Goal: Information Seeking & Learning: Learn about a topic

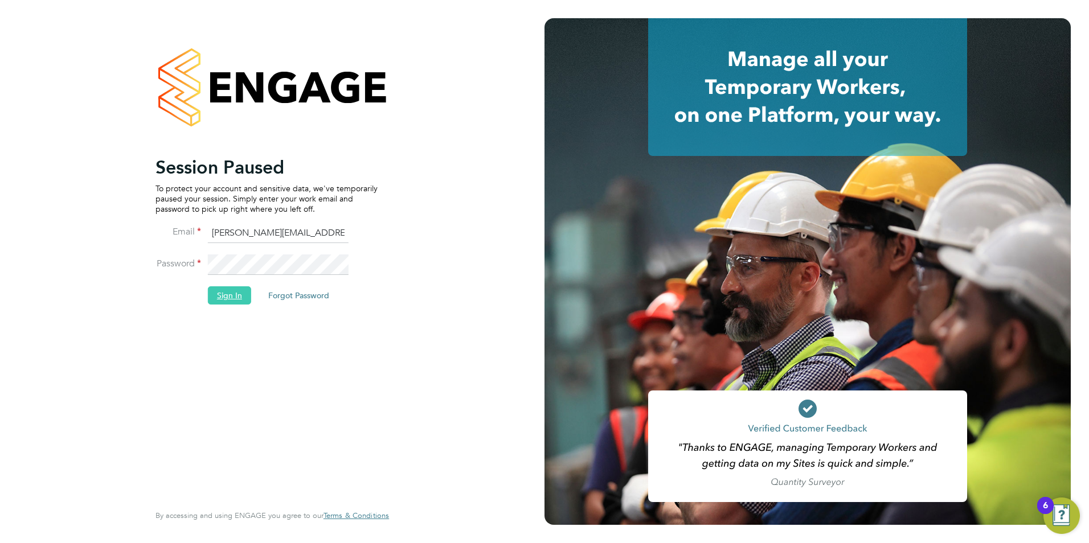
click at [223, 304] on button "Sign In" at bounding box center [229, 296] width 43 height 18
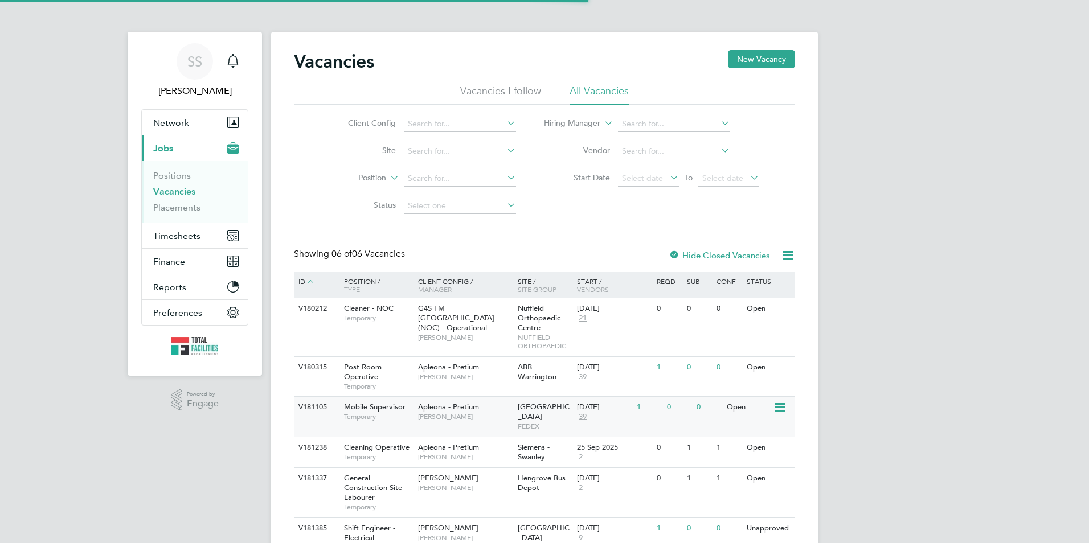
scroll to position [47, 0]
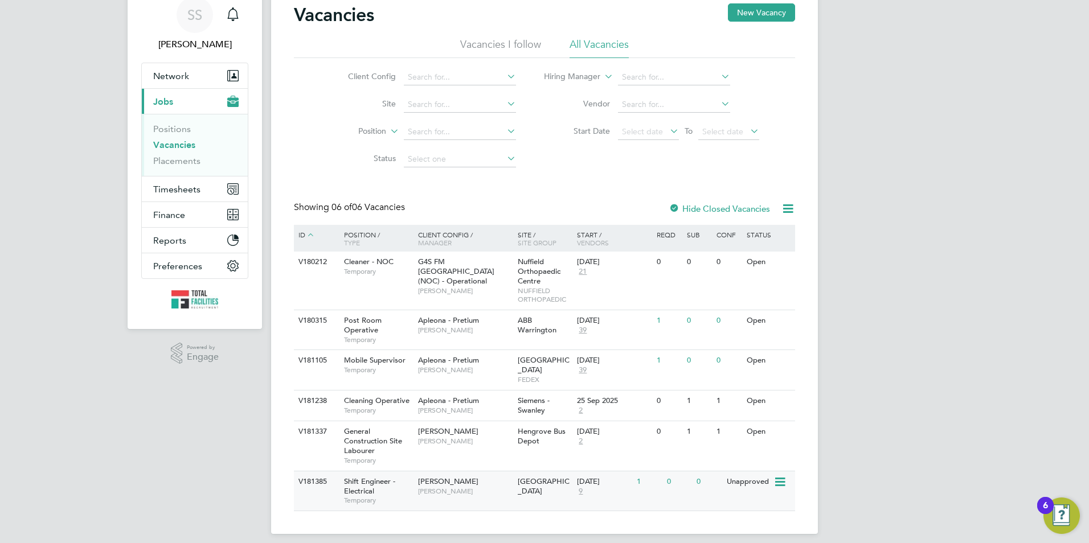
drag, startPoint x: 465, startPoint y: 483, endPoint x: 464, endPoint y: 475, distance: 8.1
click at [464, 475] on div "[PERSON_NAME] [PERSON_NAME]" at bounding box center [465, 487] width 100 height 30
click at [584, 487] on span "9" at bounding box center [580, 492] width 7 height 10
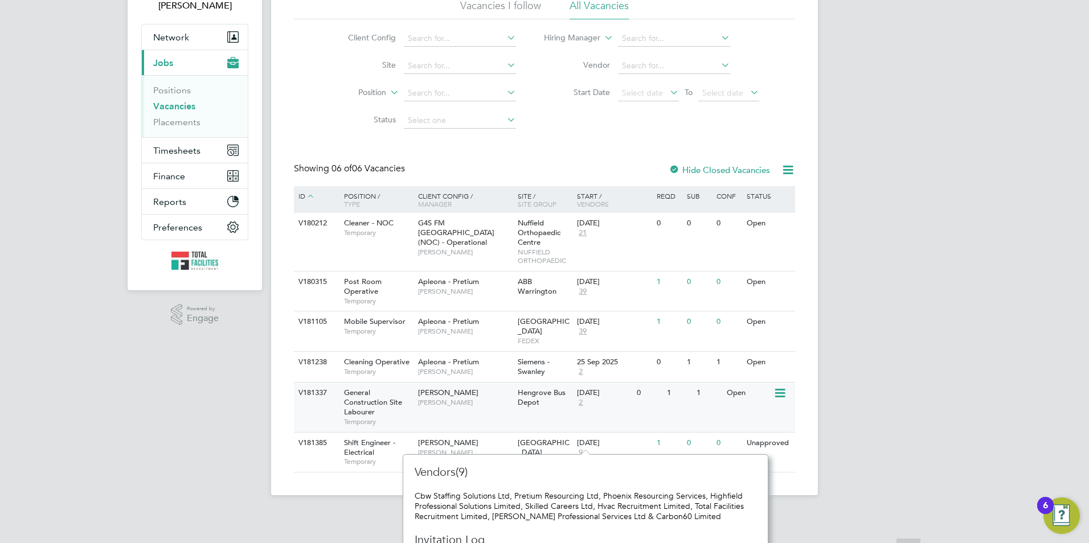
scroll to position [117, 0]
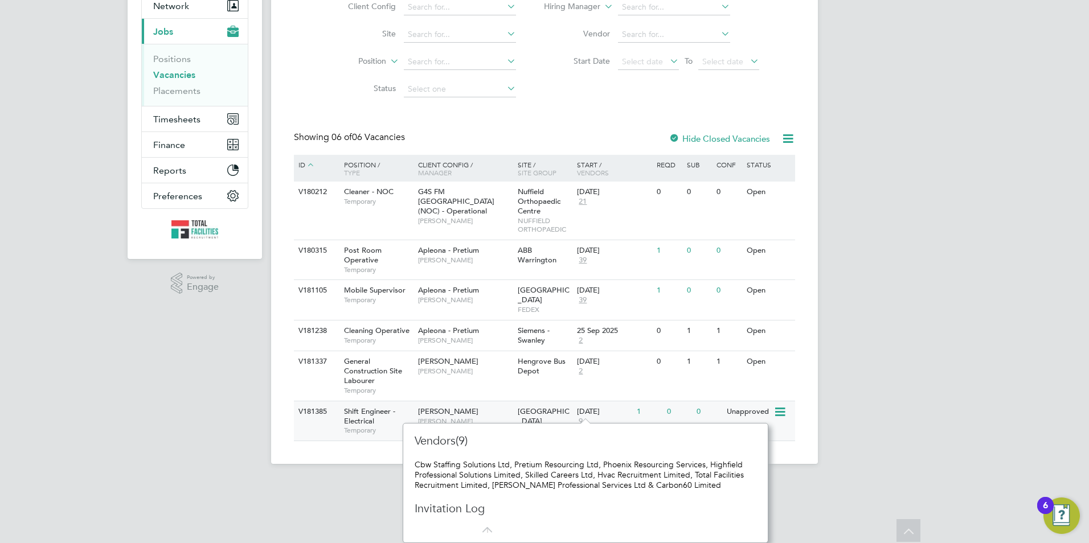
click at [320, 424] on div "V181385 Shift Engineer - Electrical Temporary NG Bailey Ryan McDermott Clarkes …" at bounding box center [544, 421] width 501 height 40
click at [229, 406] on div "SS Sam Skinner Notifications Applications: Network Team Members Businesses Site…" at bounding box center [544, 182] width 1089 height 599
drag, startPoint x: 1001, startPoint y: 406, endPoint x: 1000, endPoint y: 399, distance: 6.9
click at [1001, 399] on div "SS Sam Skinner Notifications Applications: Network Team Members Businesses Site…" at bounding box center [544, 182] width 1089 height 599
click at [210, 436] on div "SS Sam Skinner Notifications Applications: Network Team Members Businesses Site…" at bounding box center [544, 182] width 1089 height 599
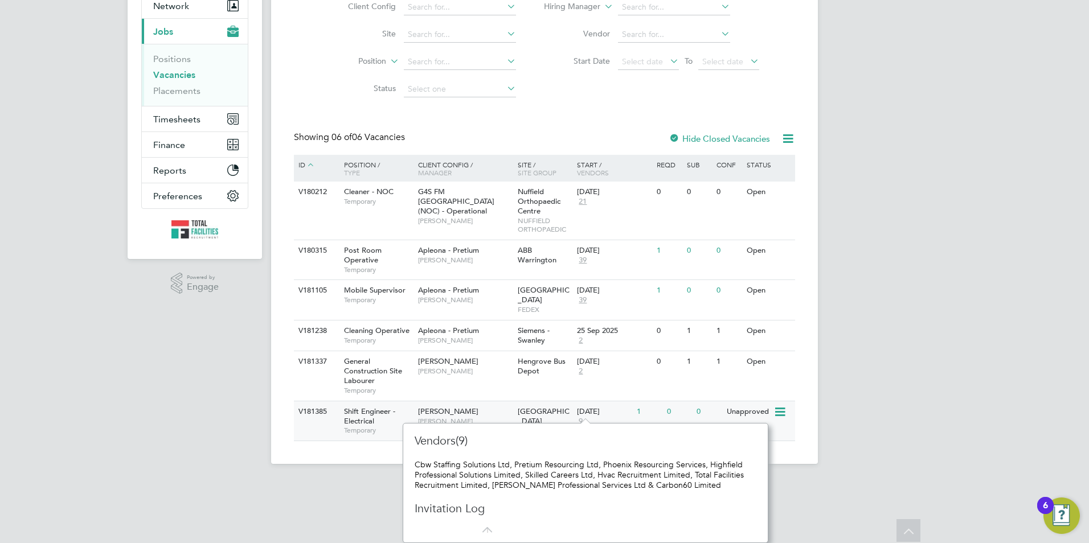
click at [505, 417] on span "[PERSON_NAME]" at bounding box center [465, 421] width 94 height 9
click at [104, 444] on div "SS Sam Skinner Notifications Applications: Network Team Members Businesses Site…" at bounding box center [544, 182] width 1089 height 599
click at [903, 391] on div "SS Sam Skinner Notifications Applications: Network Team Members Businesses Site…" at bounding box center [544, 182] width 1089 height 599
click at [333, 464] on app-footer at bounding box center [544, 473] width 547 height 18
click at [925, 446] on div "SS Sam Skinner Notifications Applications: Network Team Members Businesses Site…" at bounding box center [544, 182] width 1089 height 599
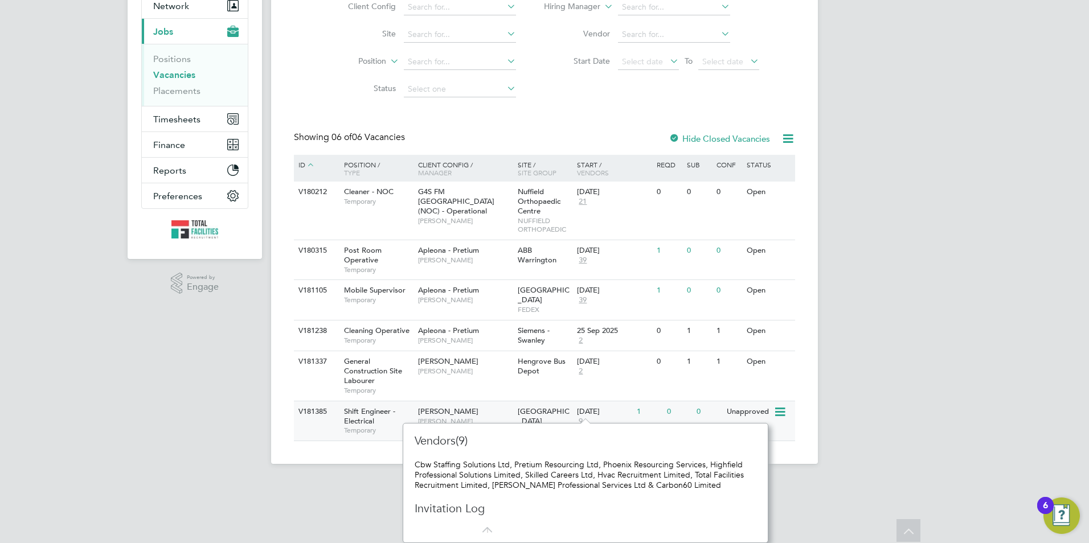
click at [391, 411] on div "Shift Engineer - Electrical Temporary" at bounding box center [376, 421] width 80 height 39
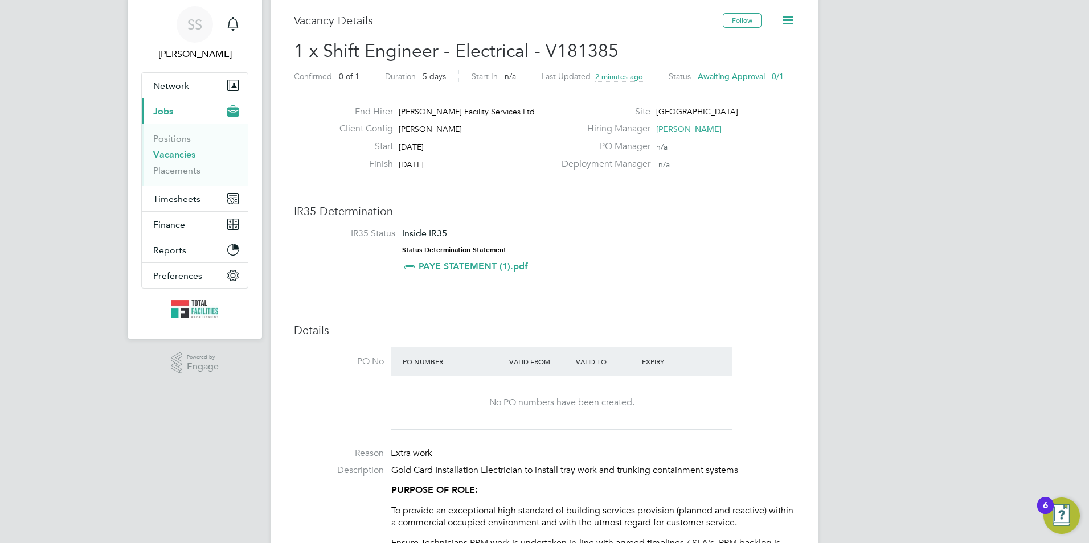
scroll to position [57, 0]
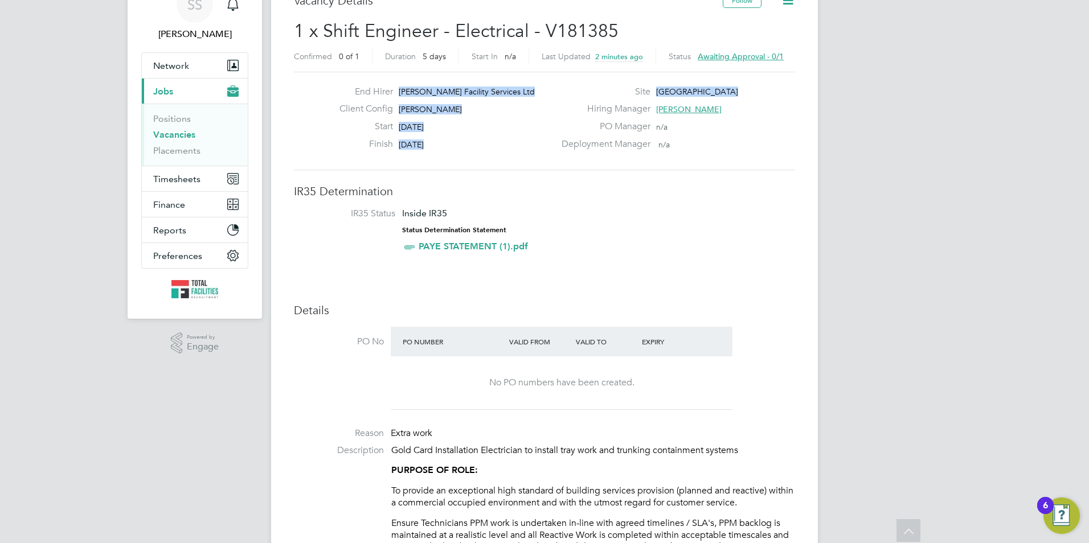
drag, startPoint x: 723, startPoint y: 108, endPoint x: 400, endPoint y: 88, distance: 323.7
click at [400, 88] on div "End Hirer NG Bailey Facility Services Ltd Client Config NG Bailey Start 29 Sep …" at bounding box center [544, 121] width 510 height 70
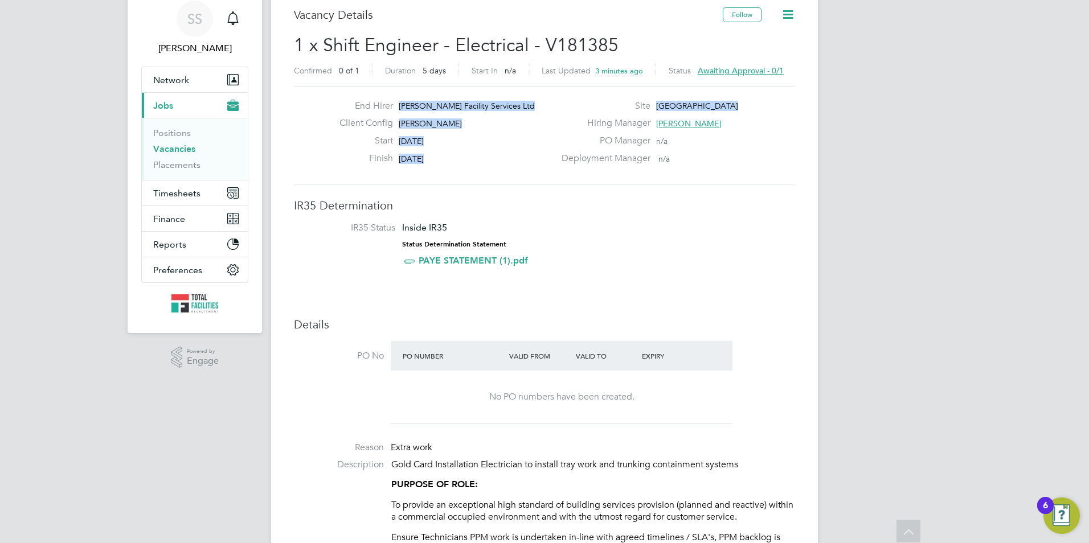
scroll to position [0, 0]
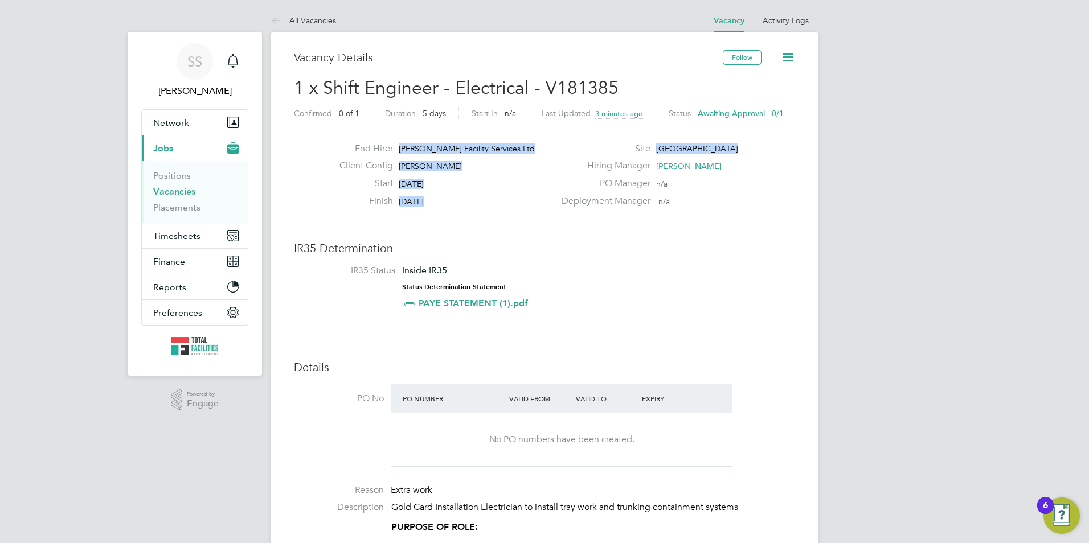
click at [492, 190] on div "Start 29 Sep 2025" at bounding box center [442, 187] width 224 height 18
drag, startPoint x: 441, startPoint y: 201, endPoint x: 389, endPoint y: 145, distance: 76.6
click at [389, 145] on div "End Hirer NG Bailey Facility Services Ltd Client Config NG Bailey Start 29 Sep …" at bounding box center [442, 178] width 224 height 70
click at [171, 186] on link "Vacancies" at bounding box center [174, 191] width 42 height 11
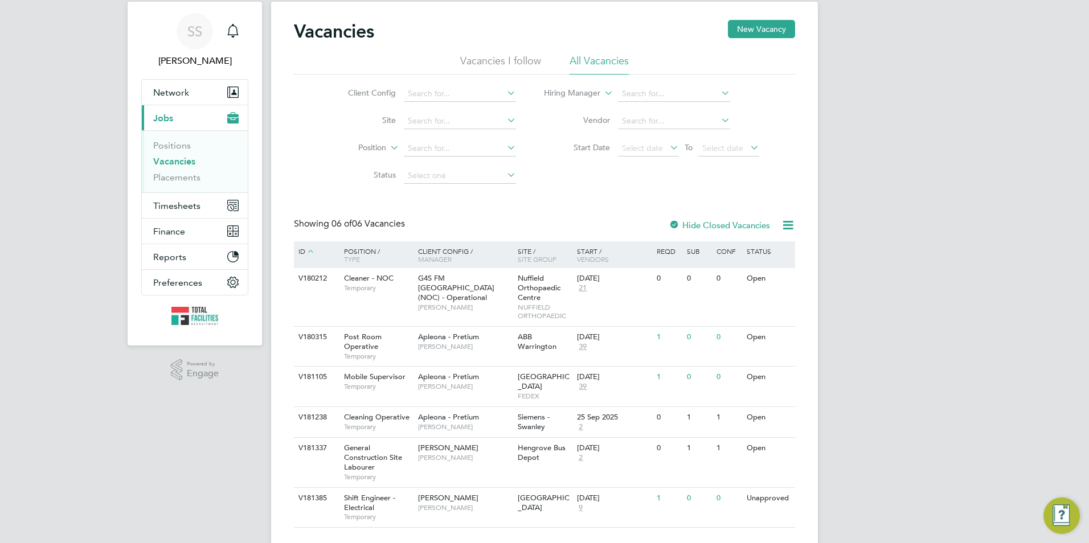
scroll to position [47, 0]
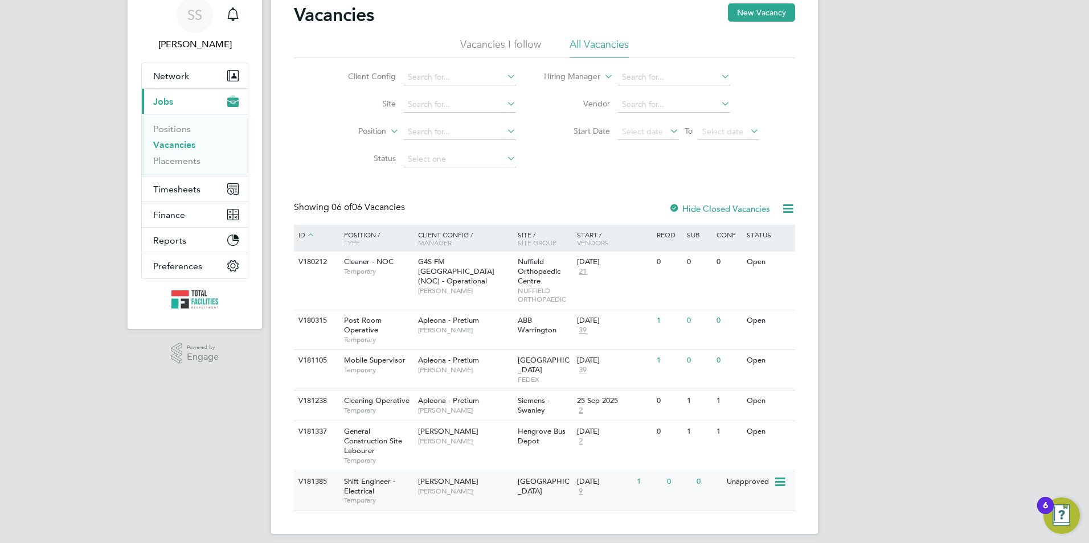
click at [400, 475] on div "Shift Engineer - Electrical Temporary" at bounding box center [376, 491] width 80 height 39
click at [582, 487] on span "9" at bounding box center [580, 492] width 7 height 10
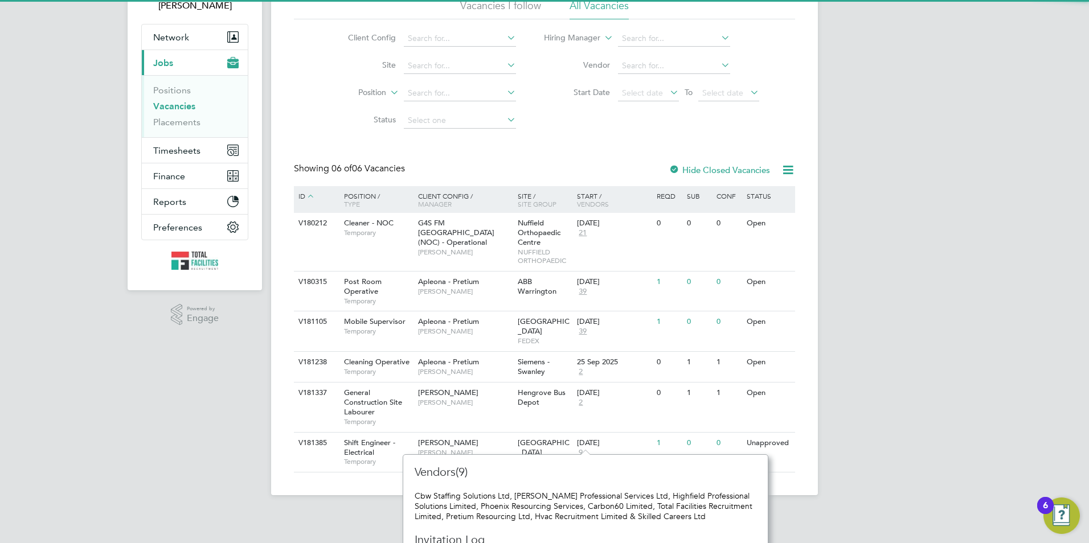
scroll to position [117, 0]
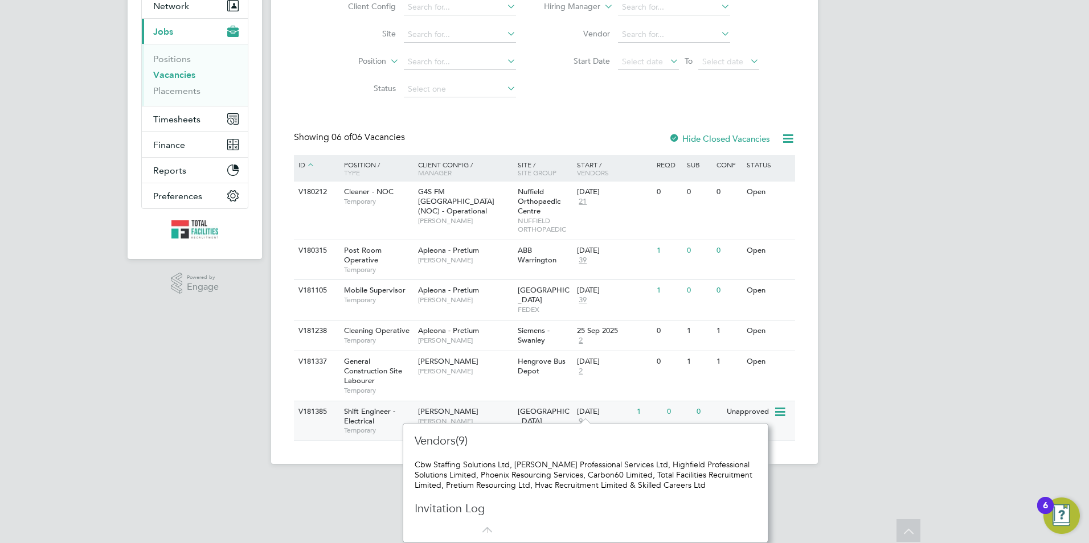
click at [490, 417] on span "[PERSON_NAME]" at bounding box center [465, 421] width 94 height 9
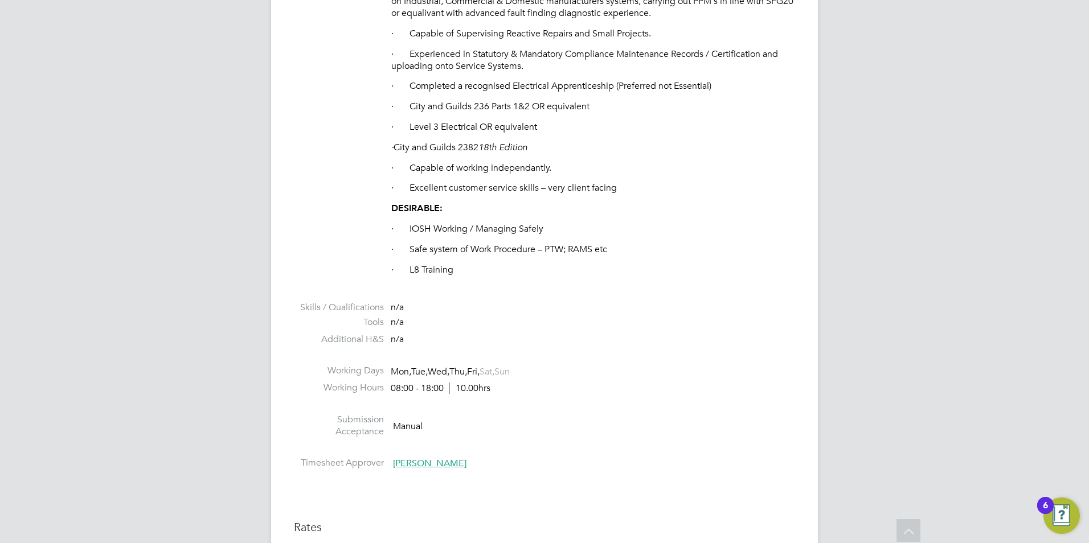
scroll to position [684, 0]
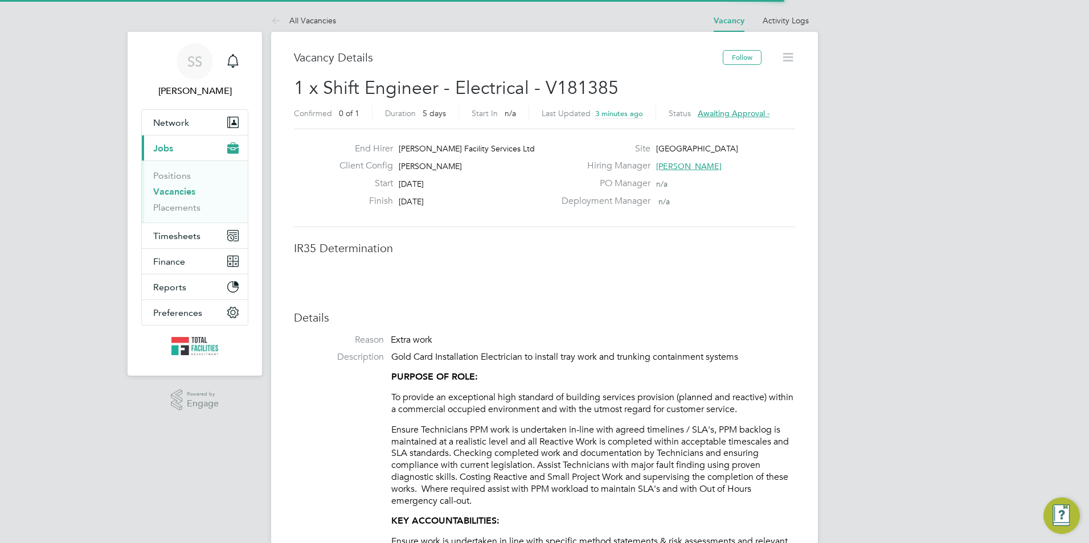
scroll to position [34, 80]
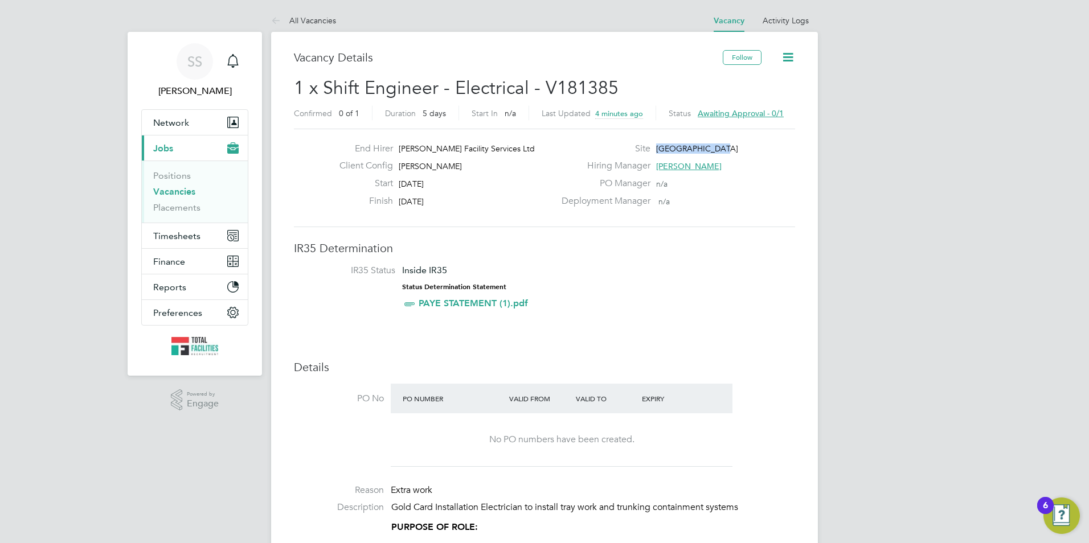
drag, startPoint x: 713, startPoint y: 146, endPoint x: 654, endPoint y: 148, distance: 58.7
click at [654, 148] on div "Site [GEOGRAPHIC_DATA]" at bounding box center [677, 152] width 245 height 18
drag, startPoint x: 654, startPoint y: 148, endPoint x: 731, endPoint y: 147, distance: 77.5
click at [734, 148] on div "Site Clarkes Village" at bounding box center [677, 152] width 245 height 18
drag, startPoint x: 713, startPoint y: 149, endPoint x: 657, endPoint y: 144, distance: 56.6
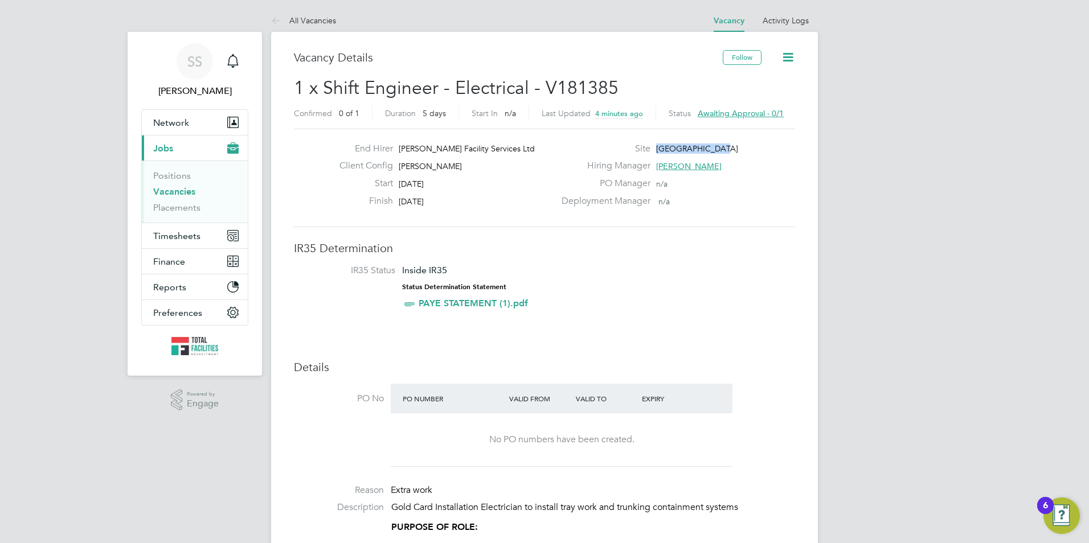
click at [657, 144] on div "Site Clarkes Village" at bounding box center [677, 152] width 245 height 18
click at [657, 147] on span "[GEOGRAPHIC_DATA]" at bounding box center [697, 149] width 82 height 10
drag, startPoint x: 656, startPoint y: 146, endPoint x: 706, endPoint y: 150, distance: 49.8
click at [706, 150] on span "[GEOGRAPHIC_DATA]" at bounding box center [697, 149] width 82 height 10
click at [708, 148] on span "[GEOGRAPHIC_DATA]" at bounding box center [697, 149] width 82 height 10
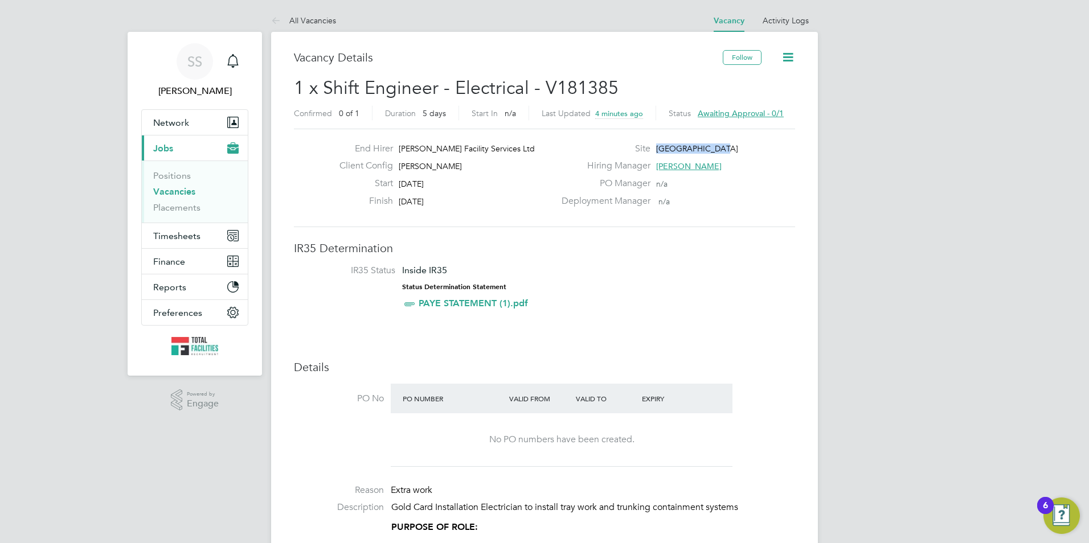
drag, startPoint x: 710, startPoint y: 147, endPoint x: 654, endPoint y: 146, distance: 56.4
click at [654, 146] on div "Site [GEOGRAPHIC_DATA]" at bounding box center [677, 152] width 245 height 18
drag, startPoint x: 654, startPoint y: 146, endPoint x: 660, endPoint y: 151, distance: 8.1
click at [658, 149] on span "[GEOGRAPHIC_DATA]" at bounding box center [697, 149] width 82 height 10
drag, startPoint x: 678, startPoint y: 152, endPoint x: 713, endPoint y: 148, distance: 34.4
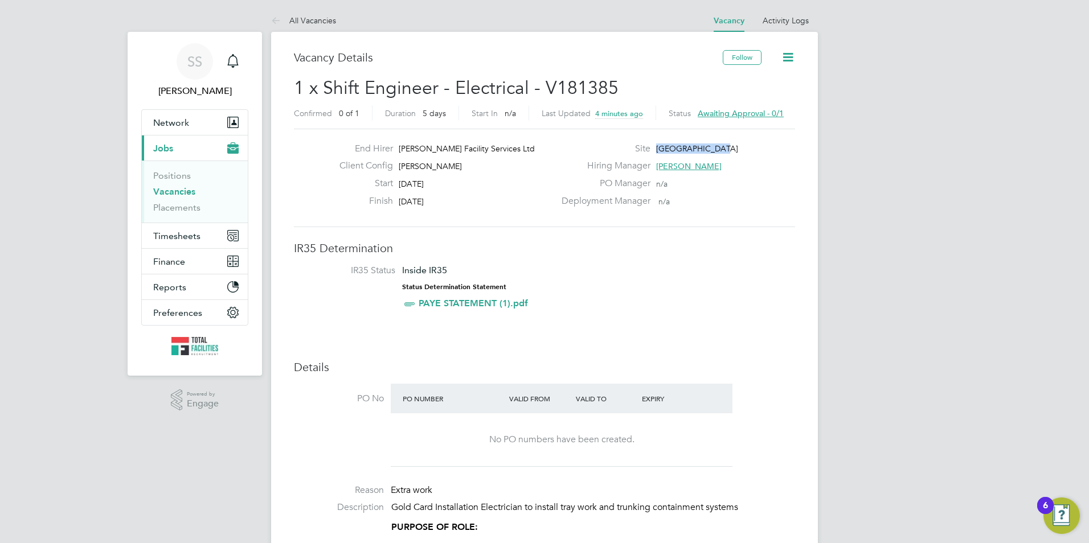
click at [713, 148] on div "Site Clarkes Village" at bounding box center [677, 152] width 245 height 18
click at [674, 209] on div "Deployment Manager n/a" at bounding box center [677, 204] width 245 height 18
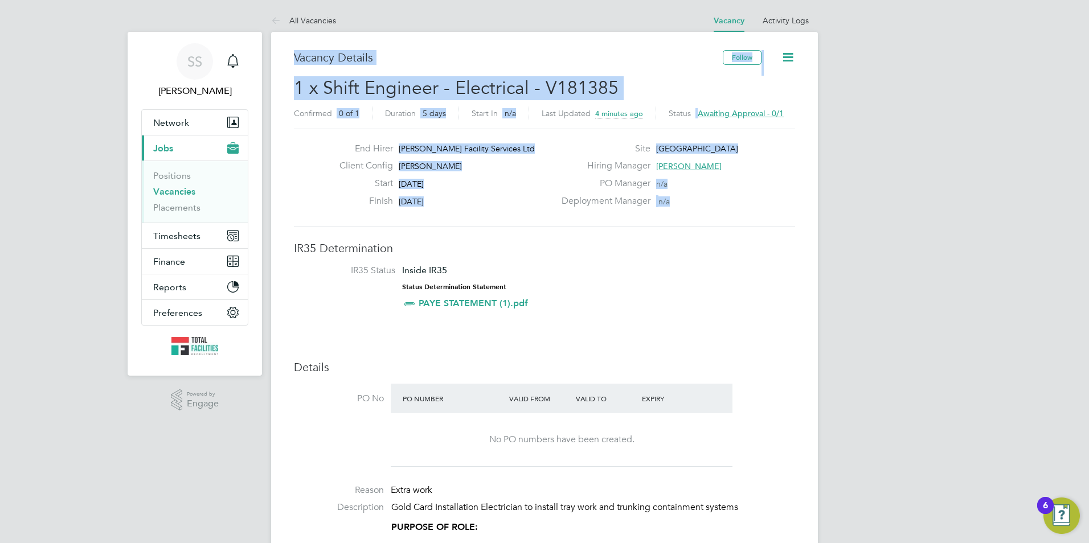
drag, startPoint x: 678, startPoint y: 205, endPoint x: 286, endPoint y: 51, distance: 420.8
drag, startPoint x: 288, startPoint y: 53, endPoint x: 702, endPoint y: 201, distance: 439.7
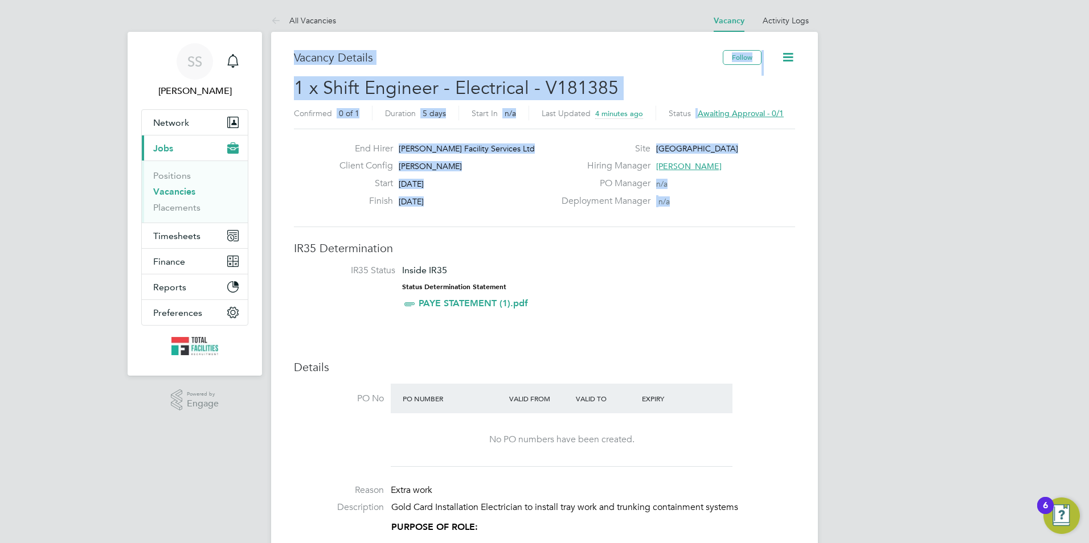
drag, startPoint x: 674, startPoint y: 197, endPoint x: 291, endPoint y: 52, distance: 410.0
drag, startPoint x: 297, startPoint y: 59, endPoint x: 669, endPoint y: 202, distance: 398.9
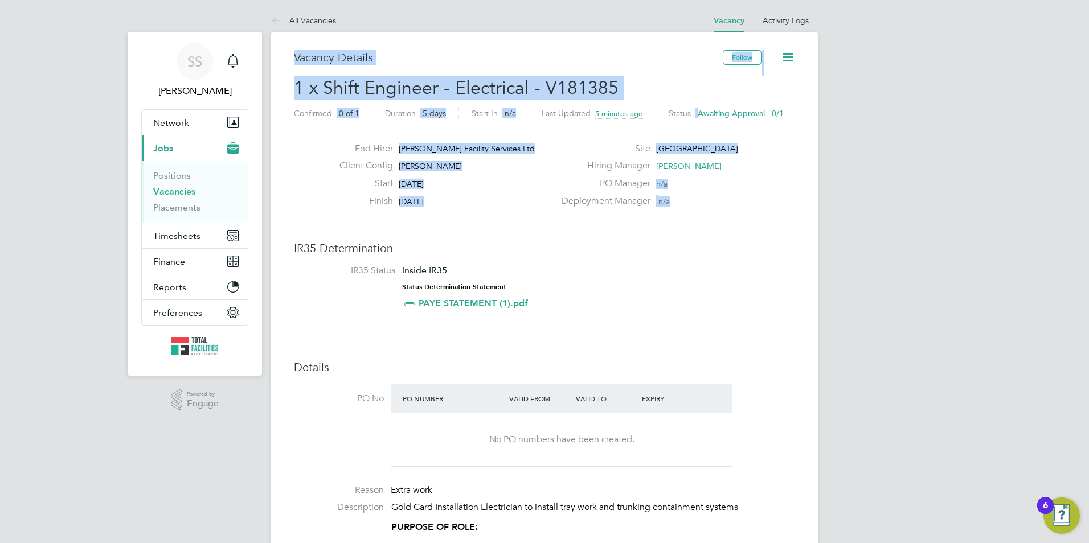
click at [669, 202] on span "n/a" at bounding box center [664, 202] width 11 height 10
drag, startPoint x: 677, startPoint y: 202, endPoint x: 290, endPoint y: 58, distance: 413.0
drag, startPoint x: 293, startPoint y: 54, endPoint x: 671, endPoint y: 203, distance: 405.9
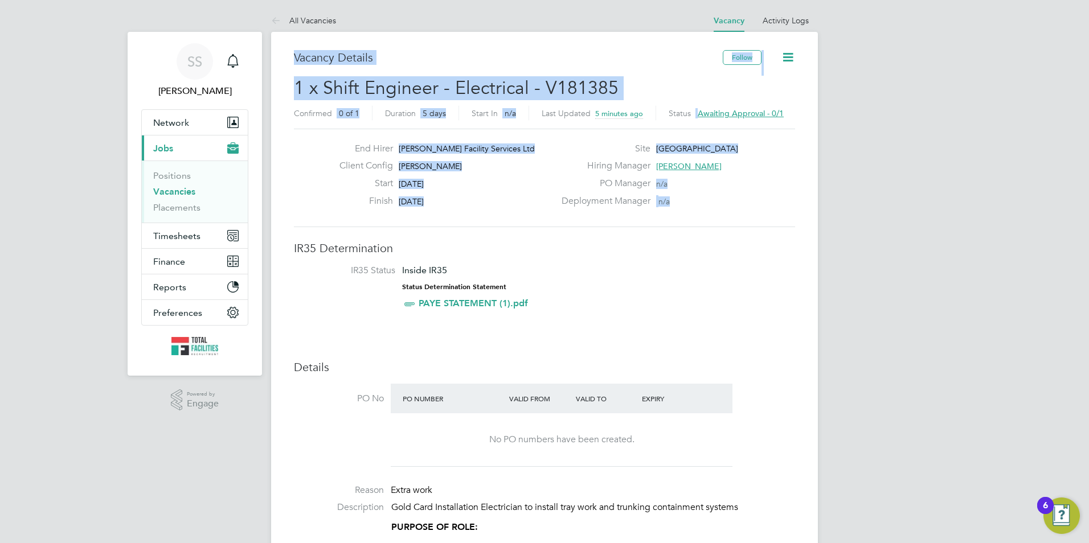
drag, startPoint x: 671, startPoint y: 203, endPoint x: 665, endPoint y: 202, distance: 5.8
click at [669, 202] on span "n/a" at bounding box center [664, 202] width 11 height 10
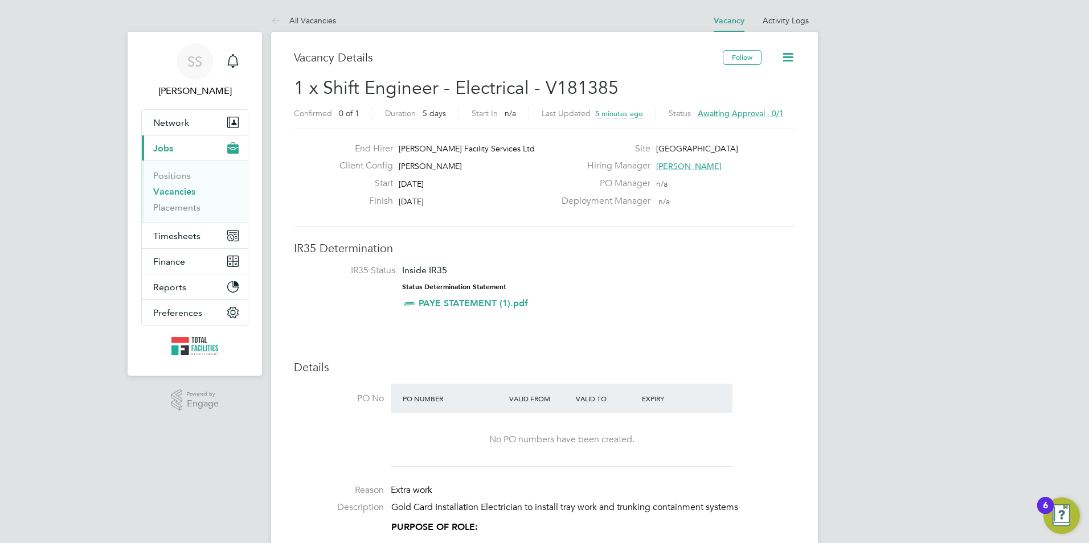
click at [168, 191] on link "Vacancies" at bounding box center [174, 191] width 42 height 11
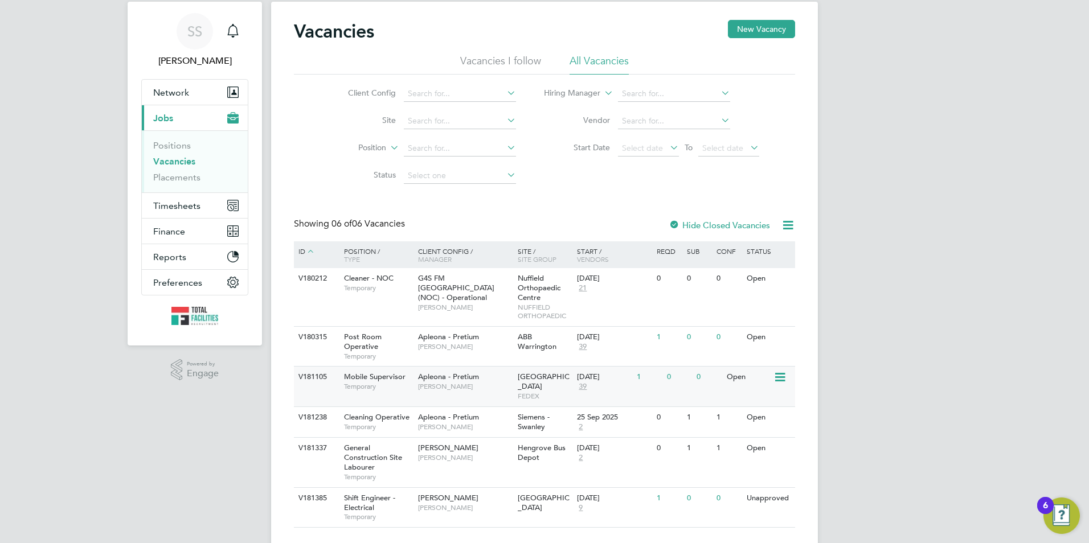
scroll to position [47, 0]
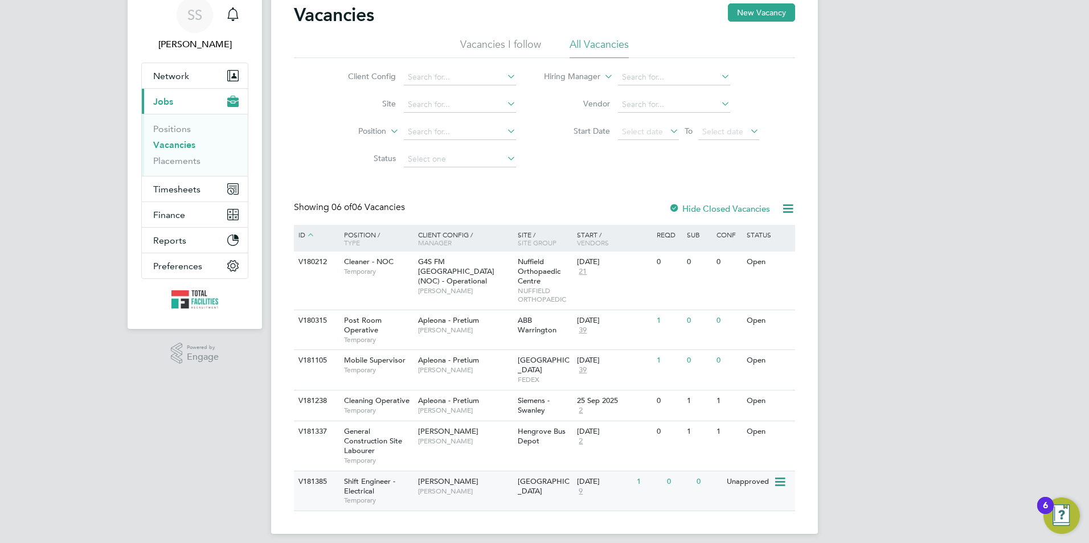
click at [443, 496] on div "V181385 Shift Engineer - Electrical Temporary NG Bailey Ryan McDermott Clarkes …" at bounding box center [544, 491] width 501 height 40
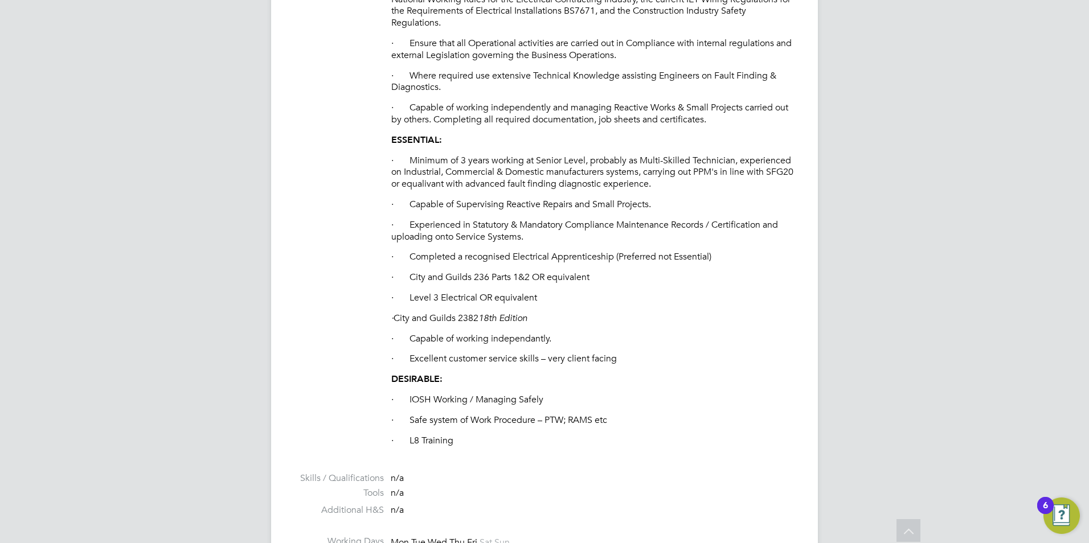
scroll to position [513, 0]
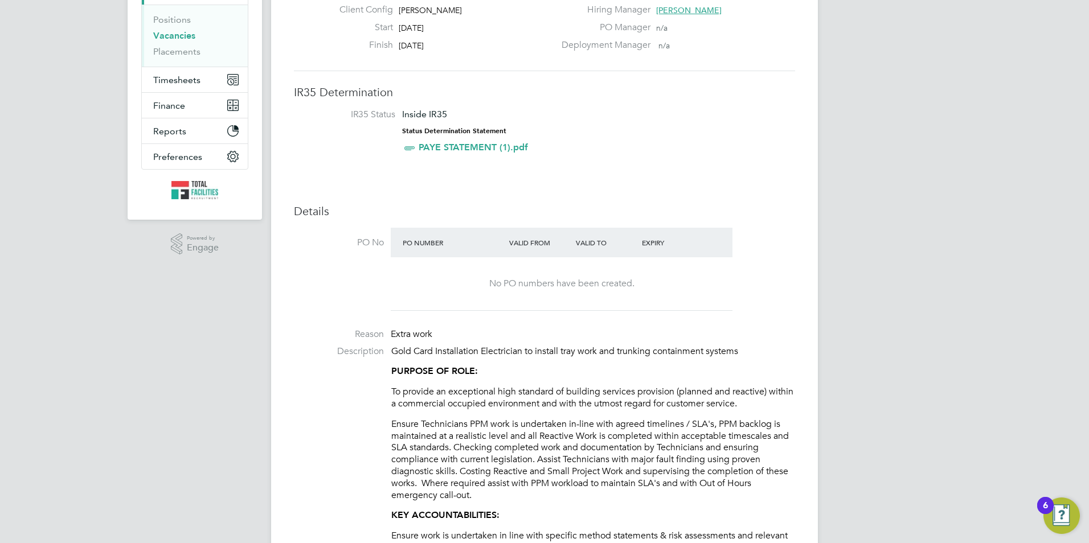
scroll to position [342, 0]
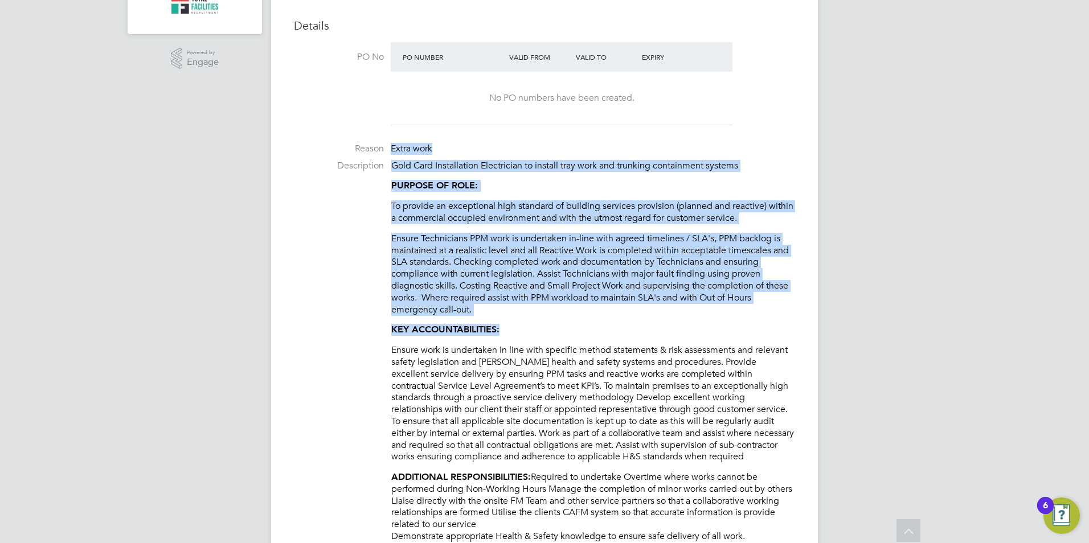
drag, startPoint x: 391, startPoint y: 148, endPoint x: 526, endPoint y: 328, distance: 225.5
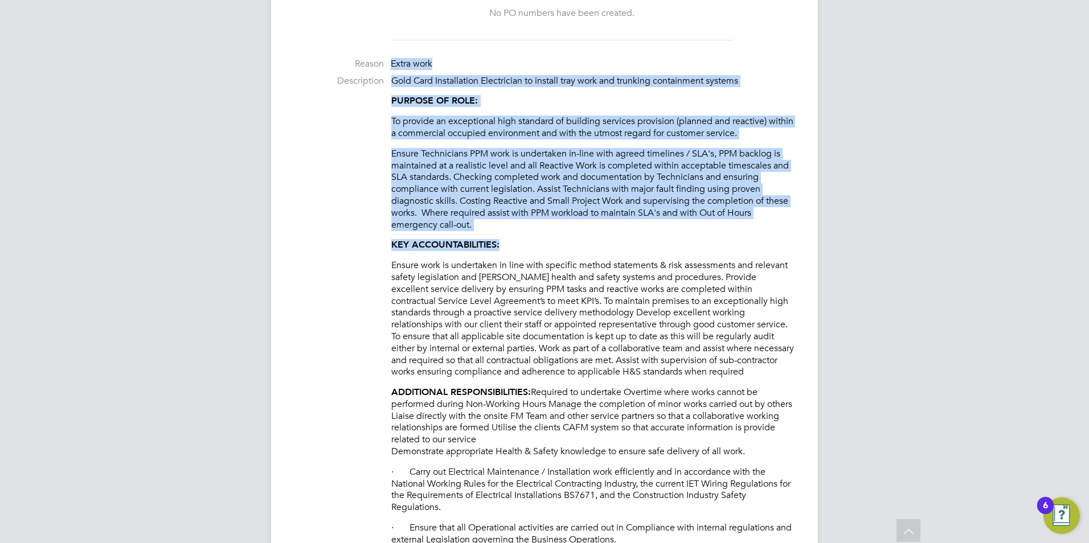
scroll to position [513, 0]
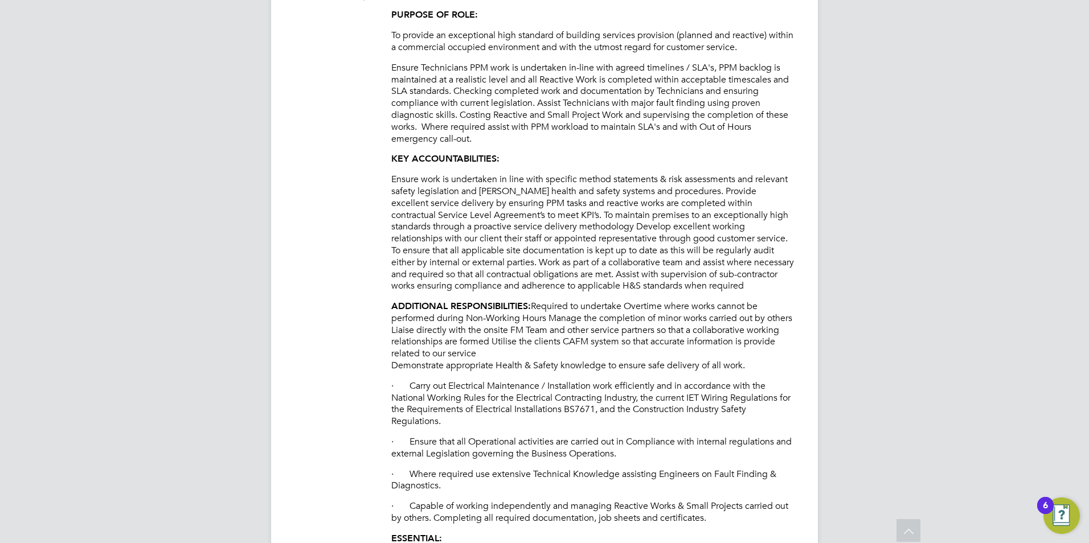
drag, startPoint x: 363, startPoint y: 268, endPoint x: 369, endPoint y: 265, distance: 6.1
click at [366, 267] on li "Description Gold Card Installation Electrician to install tray work and trunkin…" at bounding box center [544, 423] width 501 height 868
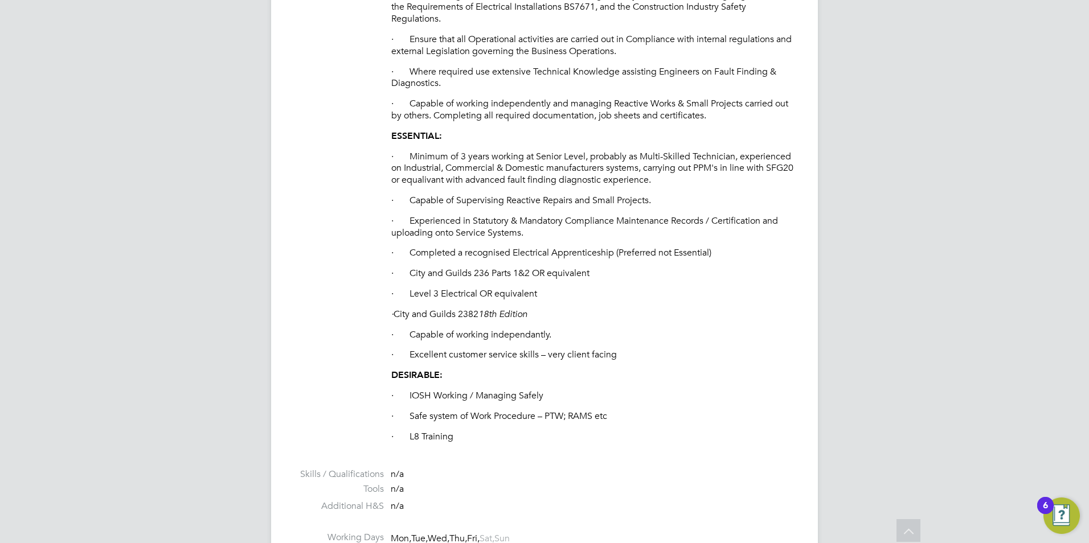
scroll to position [855, 0]
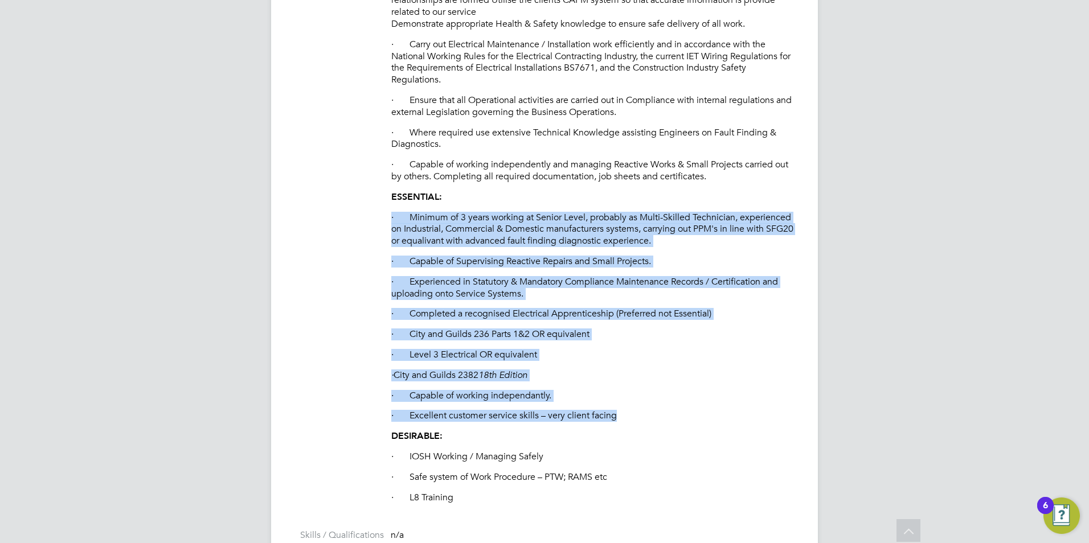
drag, startPoint x: 622, startPoint y: 416, endPoint x: 393, endPoint y: 211, distance: 308.2
click at [393, 211] on div "Gold Card Installation Electrician to install tray work and trunking containmen…" at bounding box center [593, 75] width 404 height 857
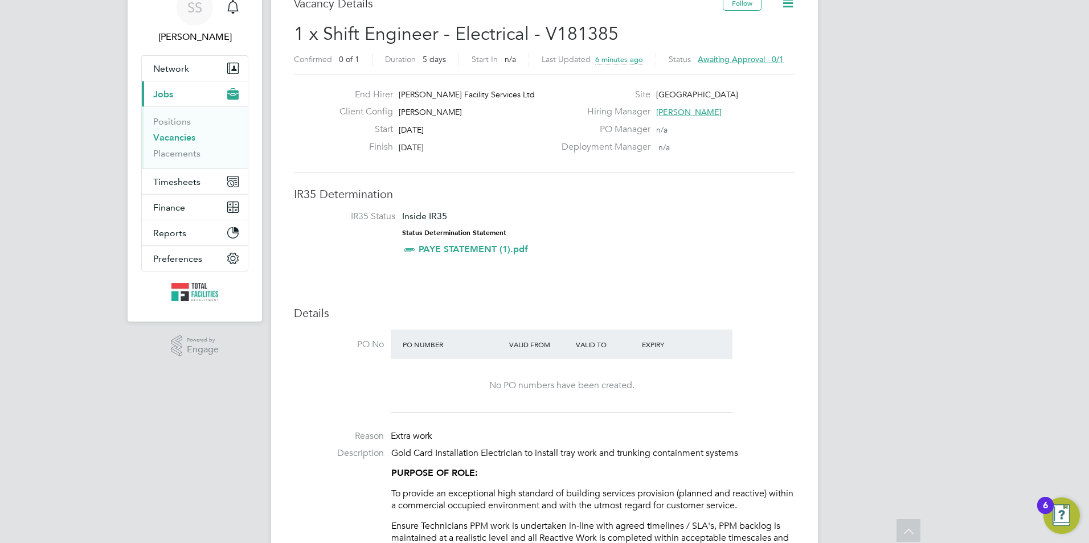
scroll to position [0, 0]
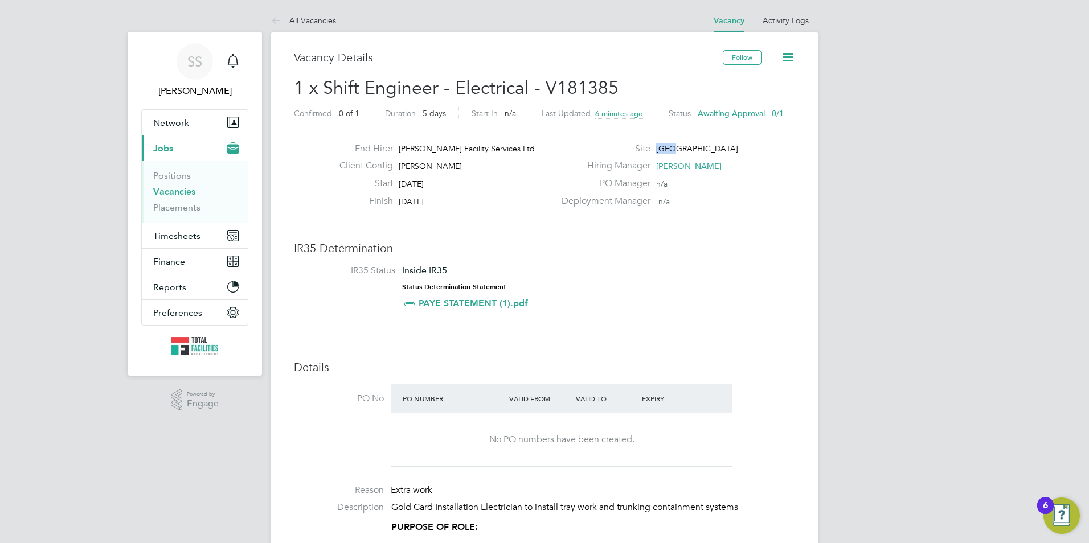
drag, startPoint x: 712, startPoint y: 139, endPoint x: 670, endPoint y: 145, distance: 42.6
click at [670, 145] on div "End Hirer NG Bailey Facility Services Ltd Client Config NG Bailey Start 29 Sep …" at bounding box center [544, 178] width 501 height 99
drag, startPoint x: 670, startPoint y: 145, endPoint x: 706, endPoint y: 141, distance: 36.7
click at [706, 141] on div "End Hirer NG Bailey Facility Services Ltd Client Config NG Bailey Start 29 Sep …" at bounding box center [544, 178] width 501 height 99
drag, startPoint x: 711, startPoint y: 145, endPoint x: 658, endPoint y: 146, distance: 53.0
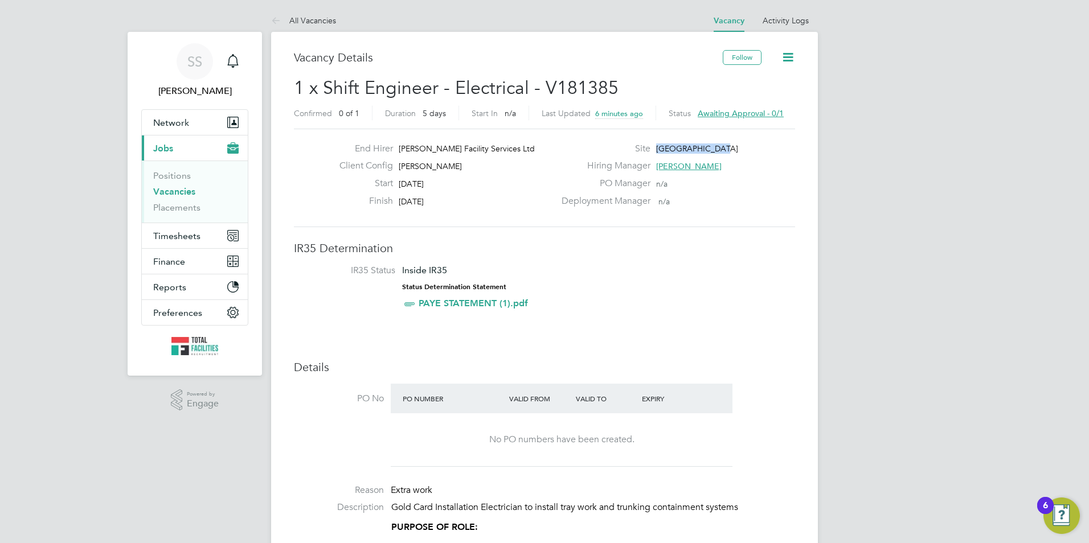
click at [658, 146] on div "Site Clarkes Village" at bounding box center [677, 152] width 245 height 18
copy span "Clarkes Village"
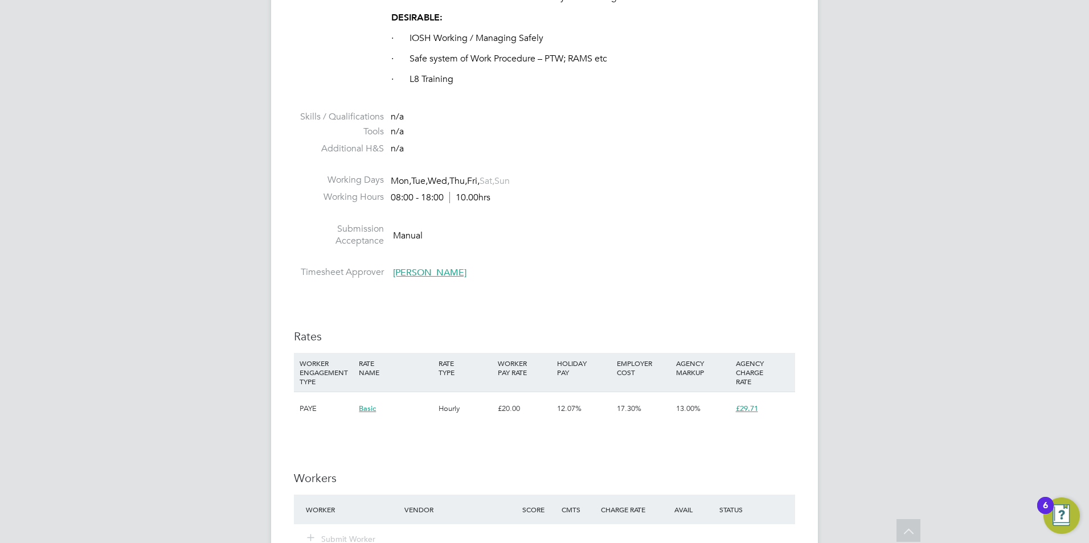
scroll to position [1082, 0]
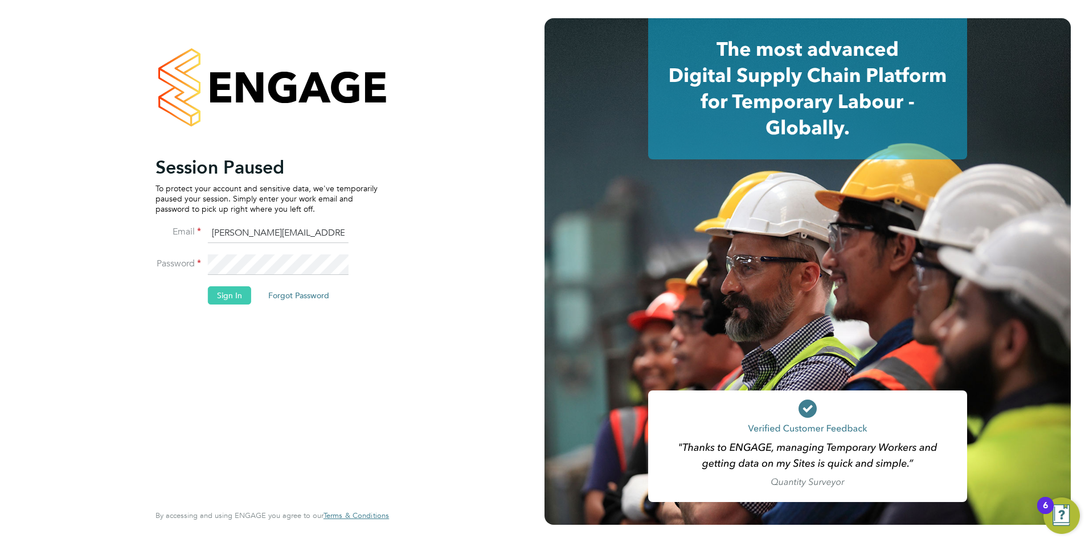
click at [221, 301] on button "Sign In" at bounding box center [229, 296] width 43 height 18
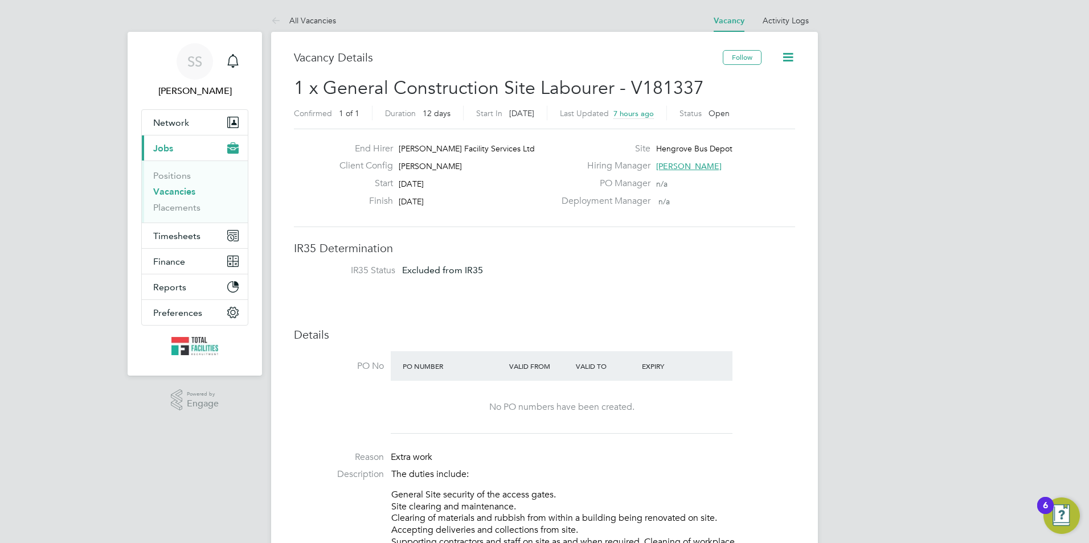
click at [177, 196] on li "Vacancies" at bounding box center [195, 194] width 85 height 16
click at [177, 193] on link "Vacancies" at bounding box center [174, 191] width 42 height 11
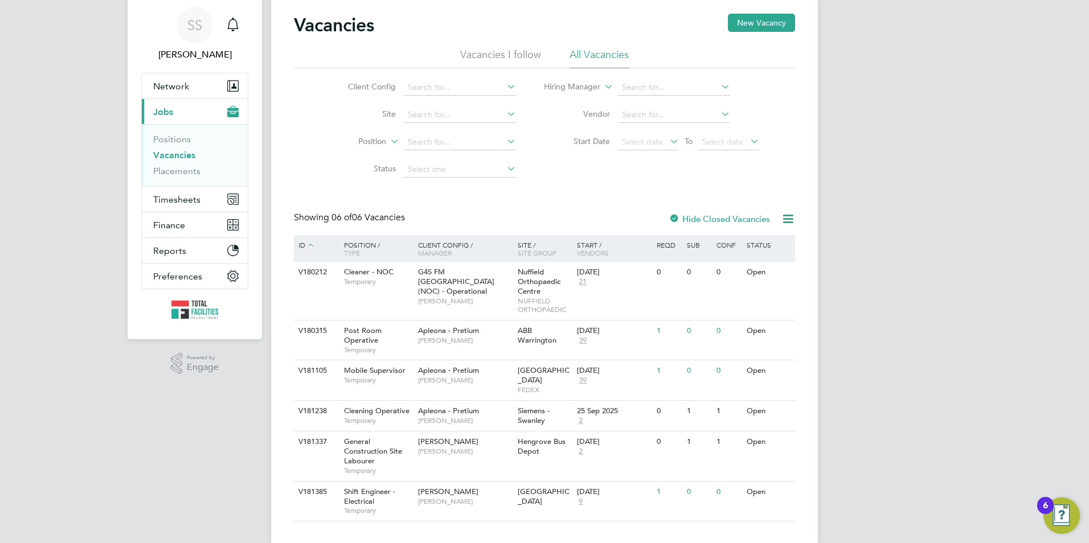
scroll to position [47, 0]
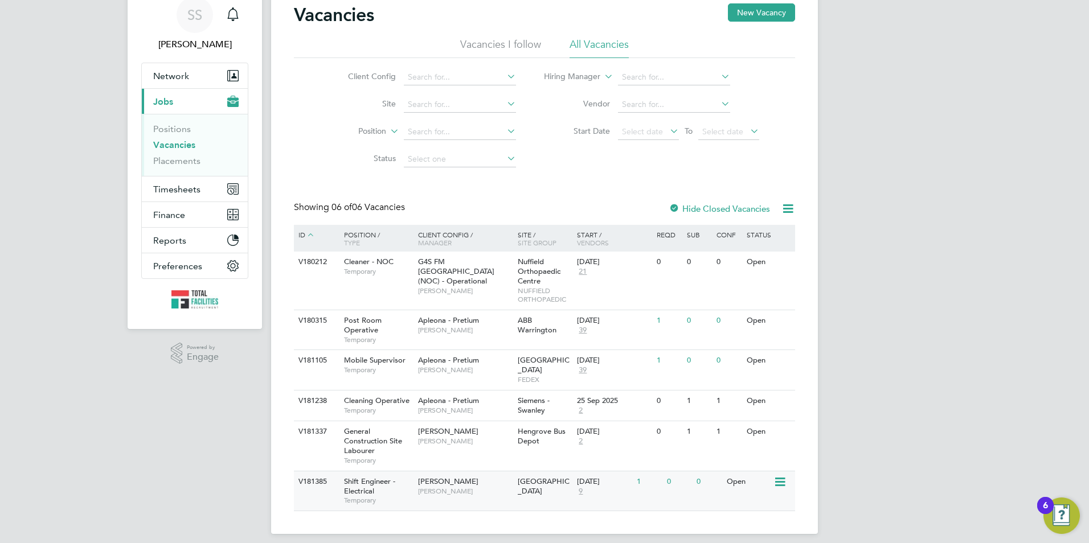
click at [410, 500] on div "Shift Engineer - Electrical Temporary" at bounding box center [376, 491] width 80 height 39
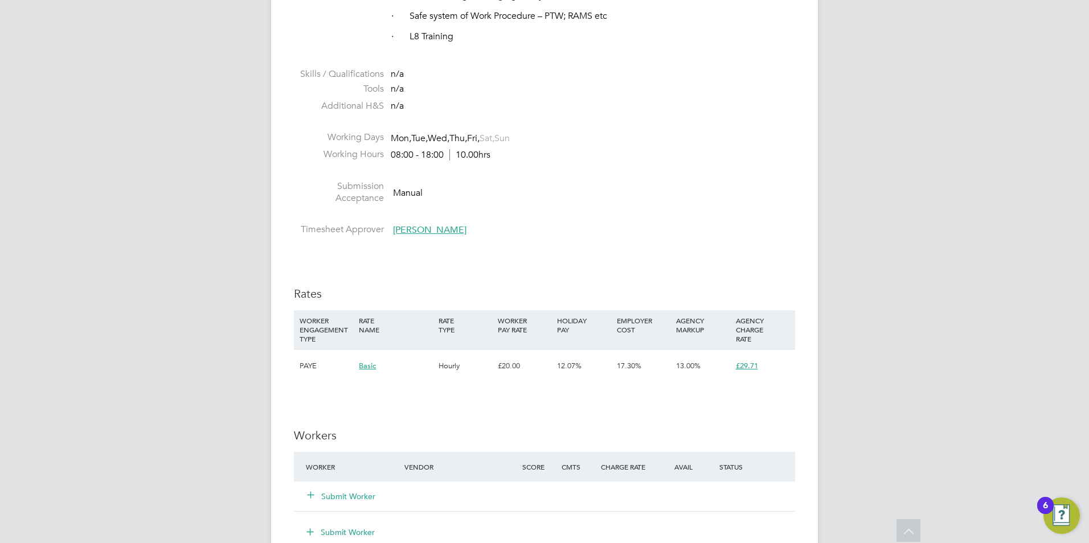
scroll to position [1367, 0]
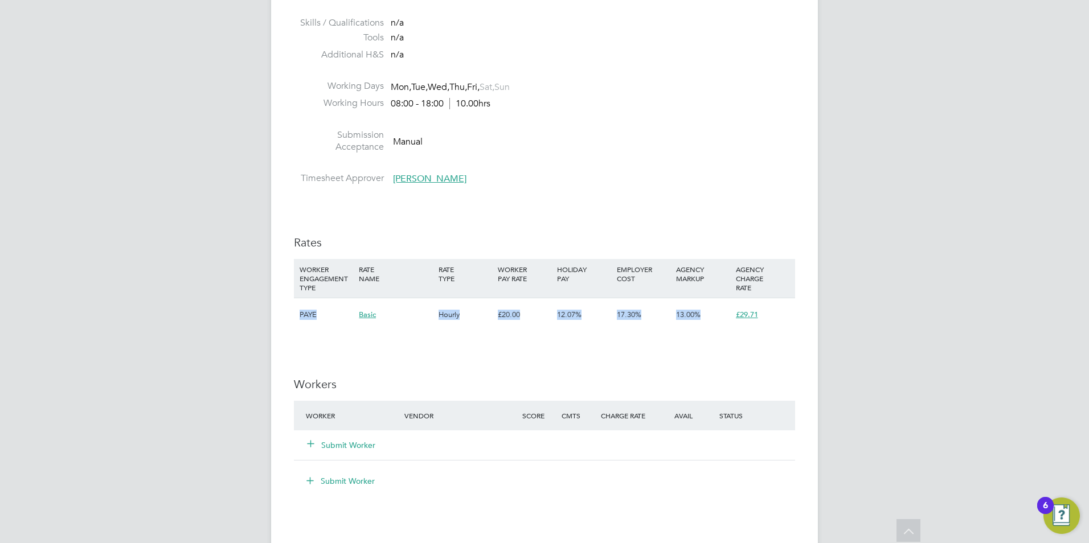
drag, startPoint x: 763, startPoint y: 316, endPoint x: 296, endPoint y: 313, distance: 467.1
click at [296, 313] on div "PAYE Basic Hourly £20.00 12.07% 17.30% 13.00% £29.71" at bounding box center [544, 315] width 501 height 34
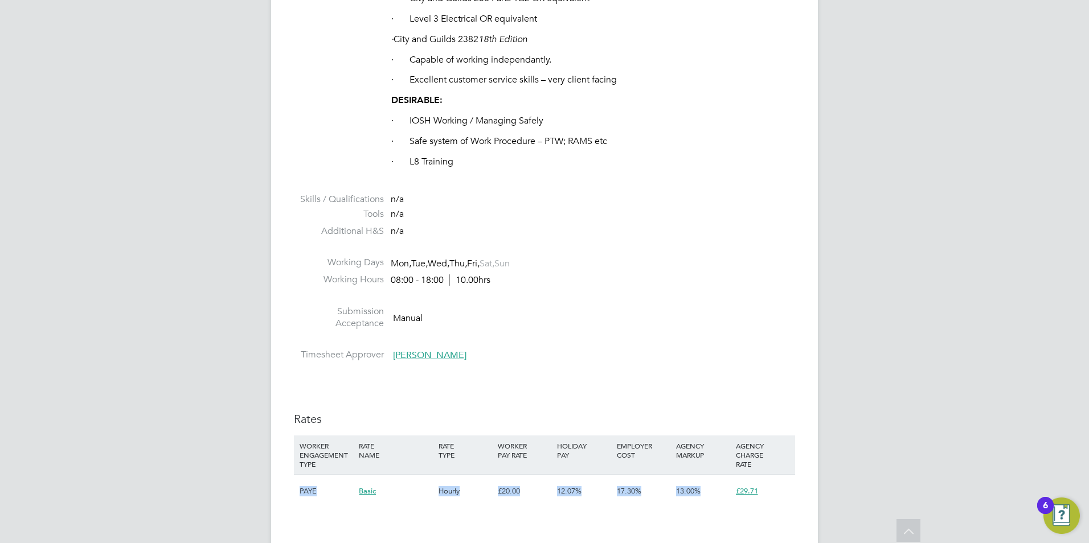
scroll to position [1481, 0]
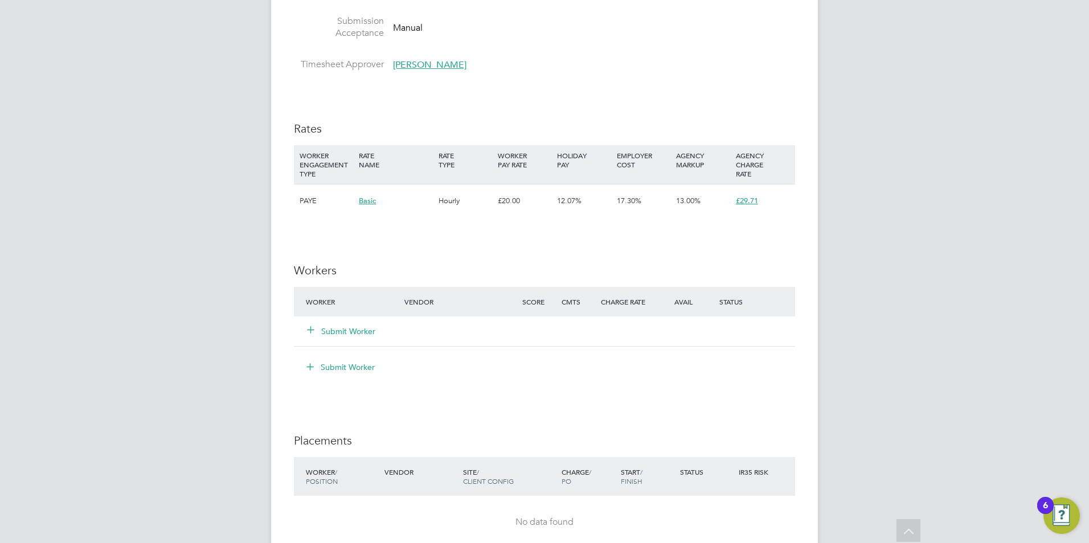
drag, startPoint x: 767, startPoint y: 197, endPoint x: 282, endPoint y: 206, distance: 485.5
drag, startPoint x: 282, startPoint y: 206, endPoint x: 318, endPoint y: 247, distance: 54.5
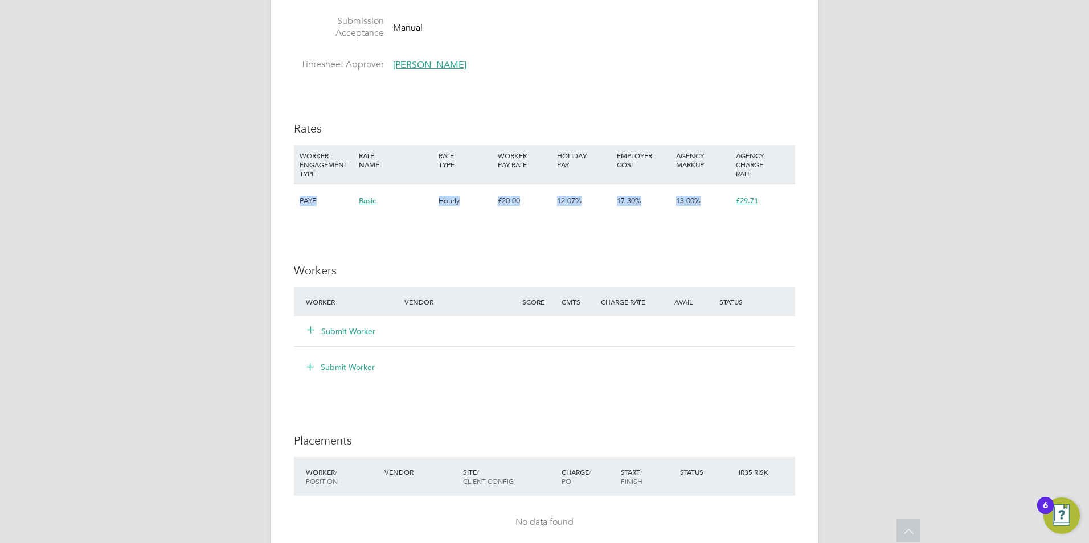
drag, startPoint x: 299, startPoint y: 196, endPoint x: 778, endPoint y: 202, distance: 479.1
click at [778, 202] on div "PAYE Basic Hourly £20.00 12.07% 17.30% 13.00% £29.71" at bounding box center [544, 201] width 501 height 34
drag, startPoint x: 778, startPoint y: 202, endPoint x: 770, endPoint y: 202, distance: 8.0
click at [770, 202] on div "£29.71" at bounding box center [762, 201] width 59 height 33
drag, startPoint x: 770, startPoint y: 202, endPoint x: 283, endPoint y: 199, distance: 486.5
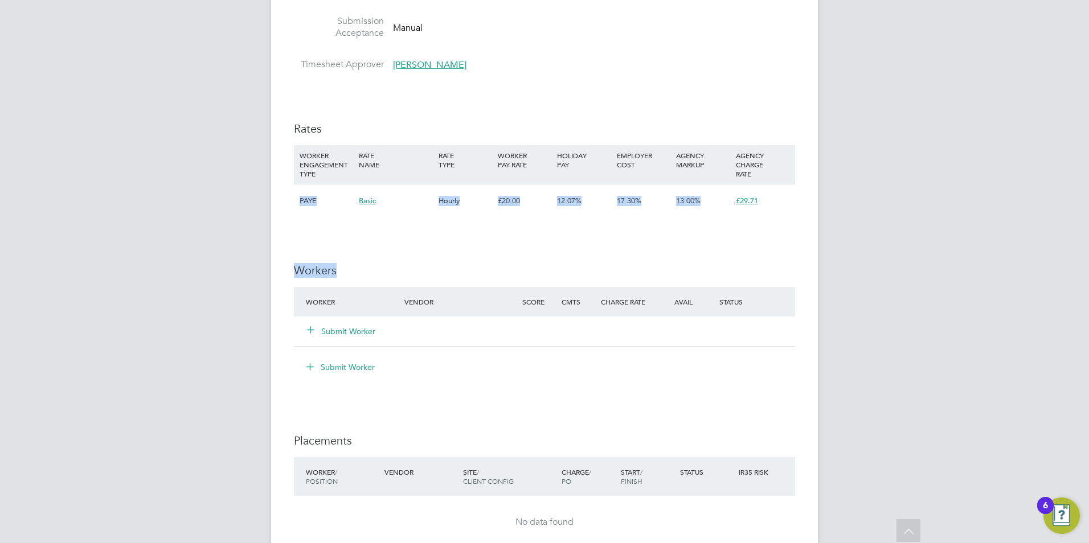
drag, startPoint x: 283, startPoint y: 199, endPoint x: 295, endPoint y: 201, distance: 11.5
drag, startPoint x: 295, startPoint y: 201, endPoint x: 767, endPoint y: 197, distance: 472.3
click at [767, 197] on div "PAYE Basic Hourly £20.00 12.07% 17.30% 13.00% £29.71" at bounding box center [544, 201] width 501 height 34
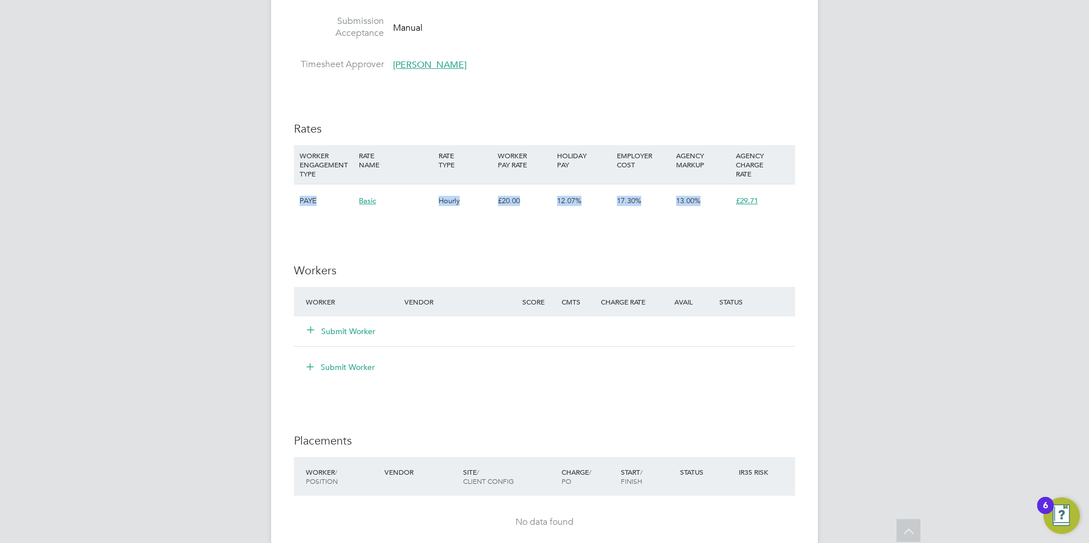
click at [768, 199] on div "£29.71" at bounding box center [762, 201] width 59 height 33
drag, startPoint x: 768, startPoint y: 199, endPoint x: 280, endPoint y: 211, distance: 488.4
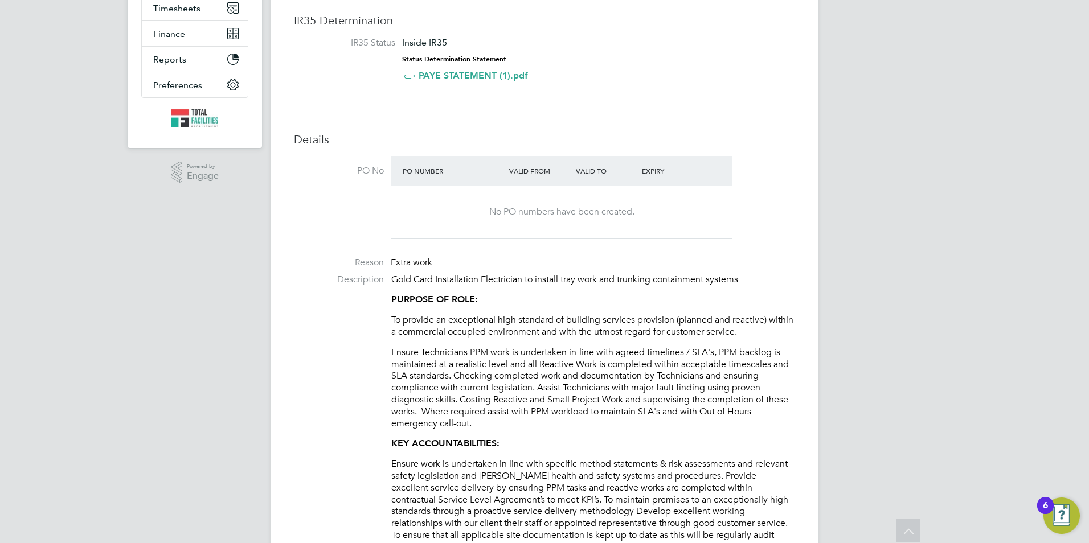
scroll to position [0, 0]
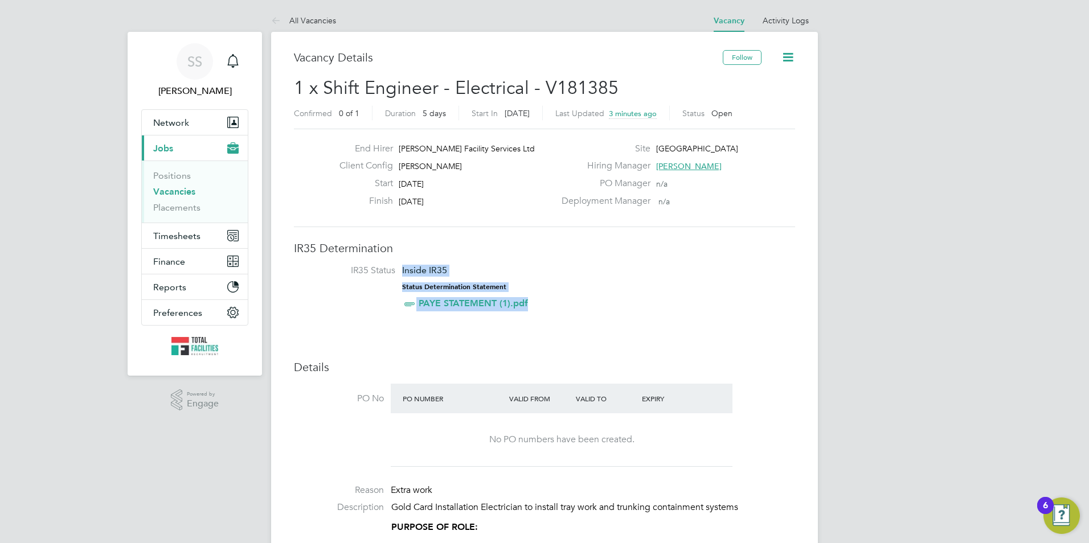
drag, startPoint x: 540, startPoint y: 310, endPoint x: 391, endPoint y: 260, distance: 156.7
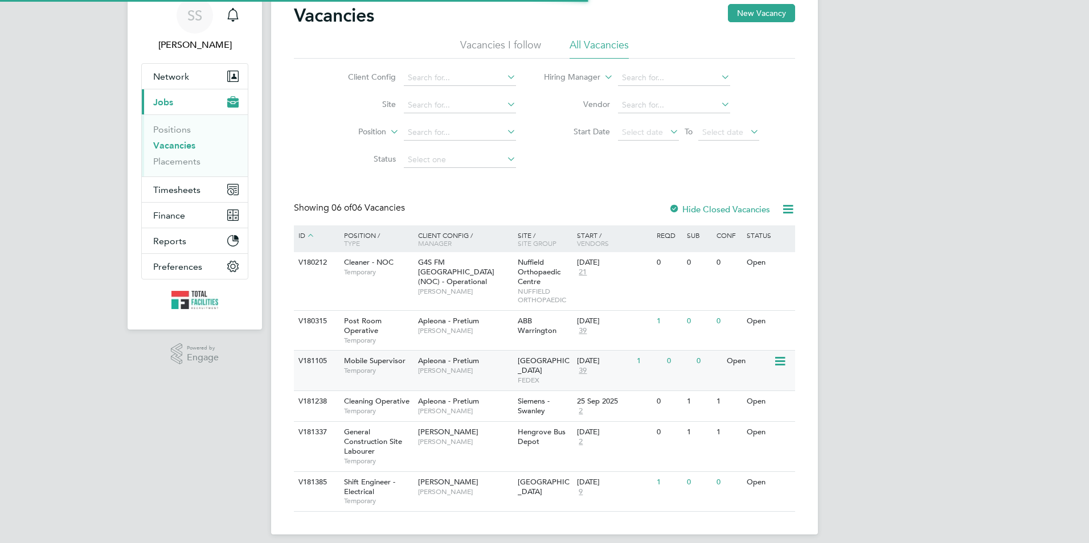
scroll to position [47, 0]
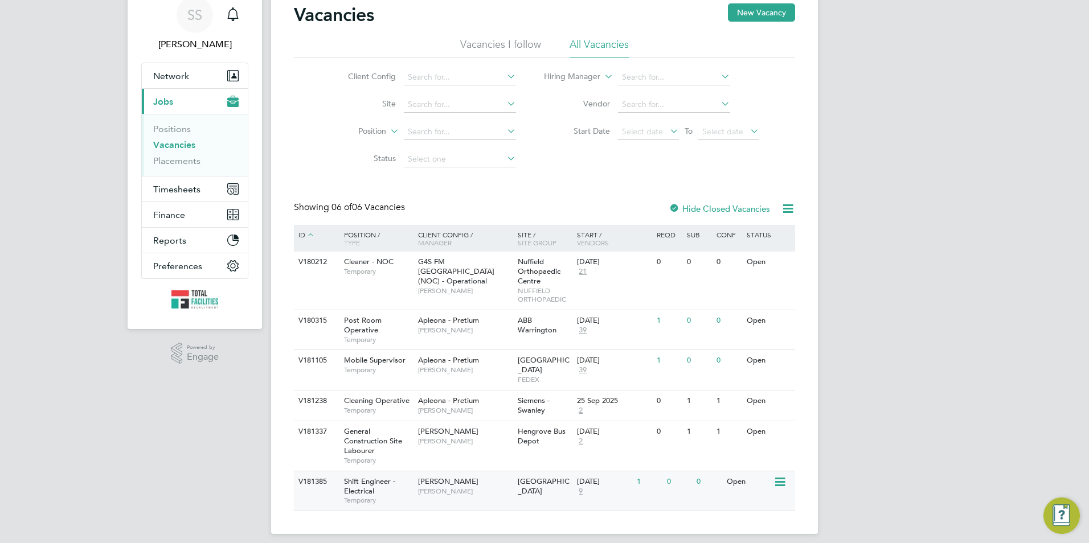
click at [507, 488] on div "NG Bailey Ryan McDermott" at bounding box center [465, 487] width 100 height 30
click at [489, 475] on div "NG Bailey Ryan McDermott" at bounding box center [465, 487] width 100 height 30
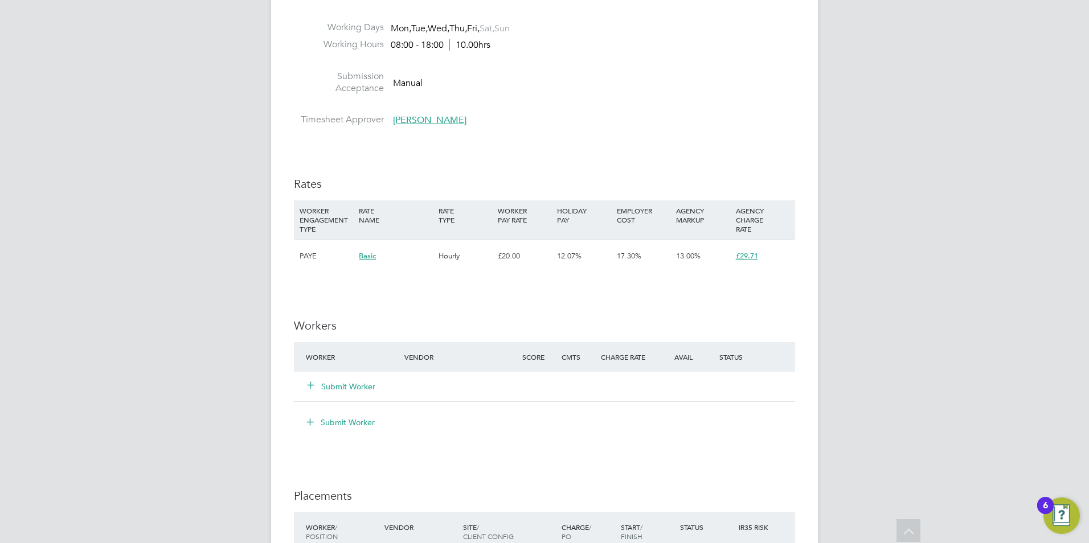
scroll to position [1538, 0]
